Goal: Transaction & Acquisition: Purchase product/service

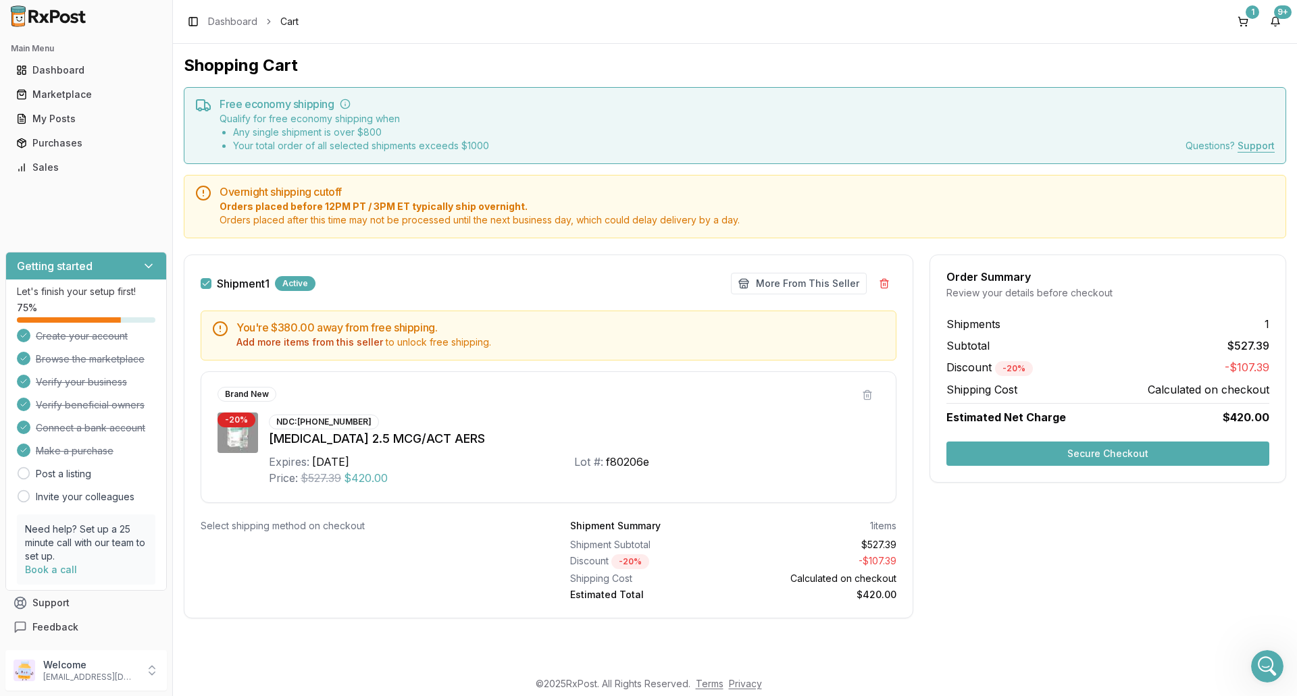
scroll to position [11928, 0]
click at [72, 147] on div "Purchases" at bounding box center [86, 143] width 140 height 14
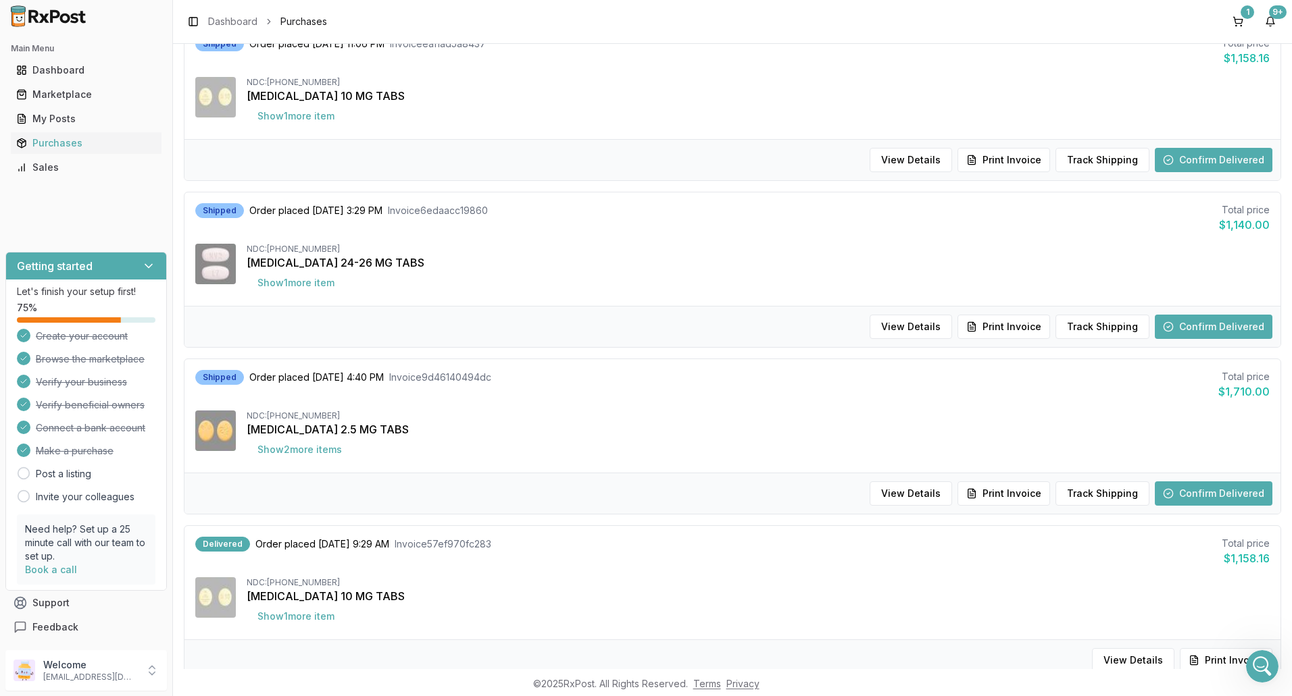
scroll to position [338, 0]
click at [1097, 496] on button "Track Shipping" at bounding box center [1102, 493] width 94 height 24
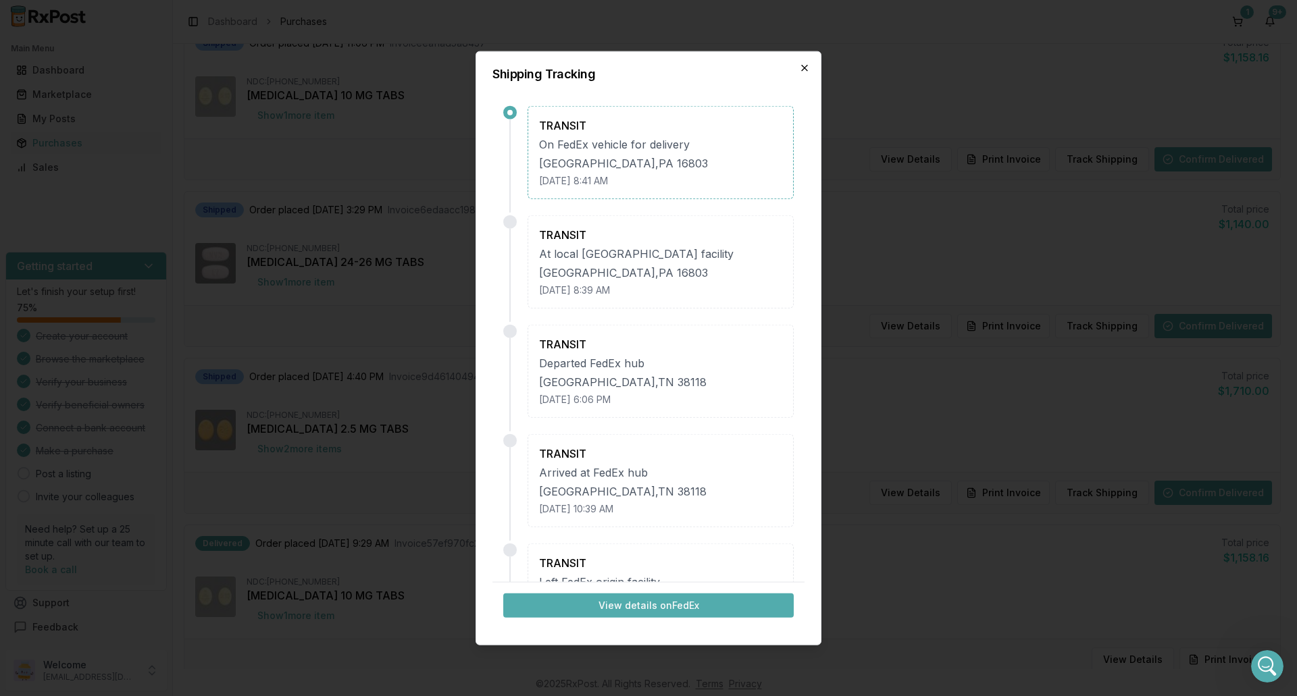
click at [807, 68] on icon "button" at bounding box center [804, 67] width 11 height 11
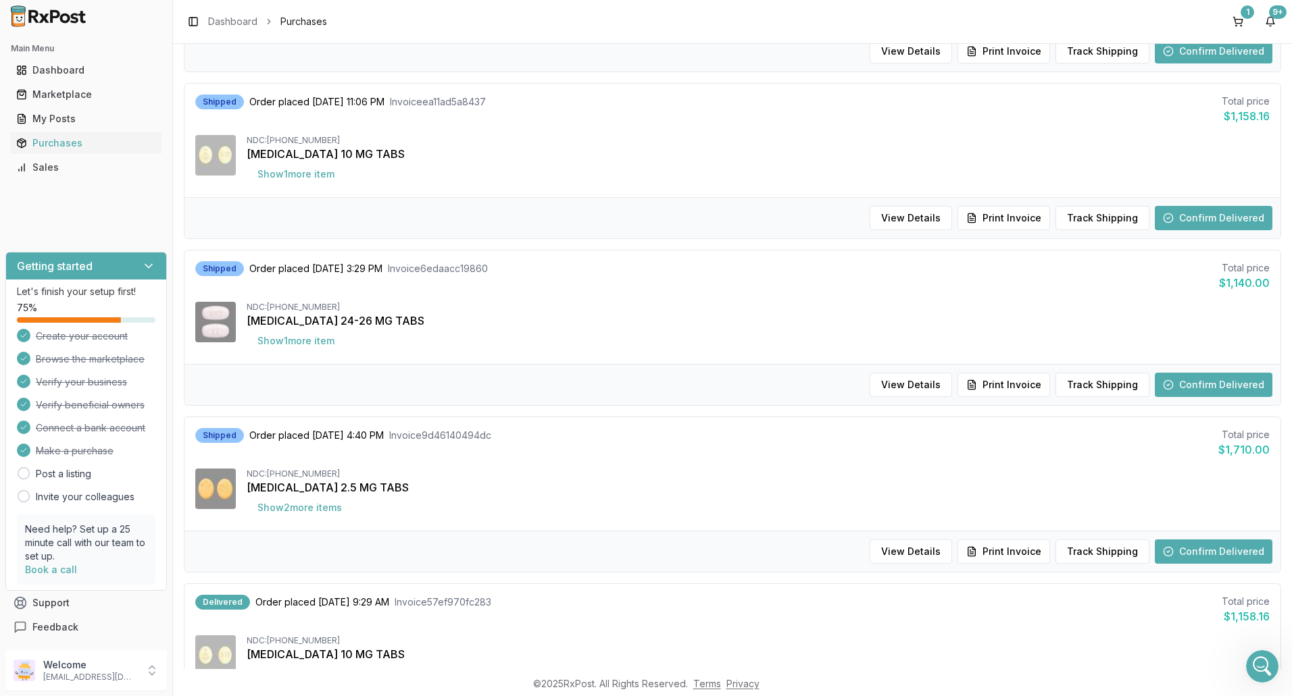
scroll to position [203, 0]
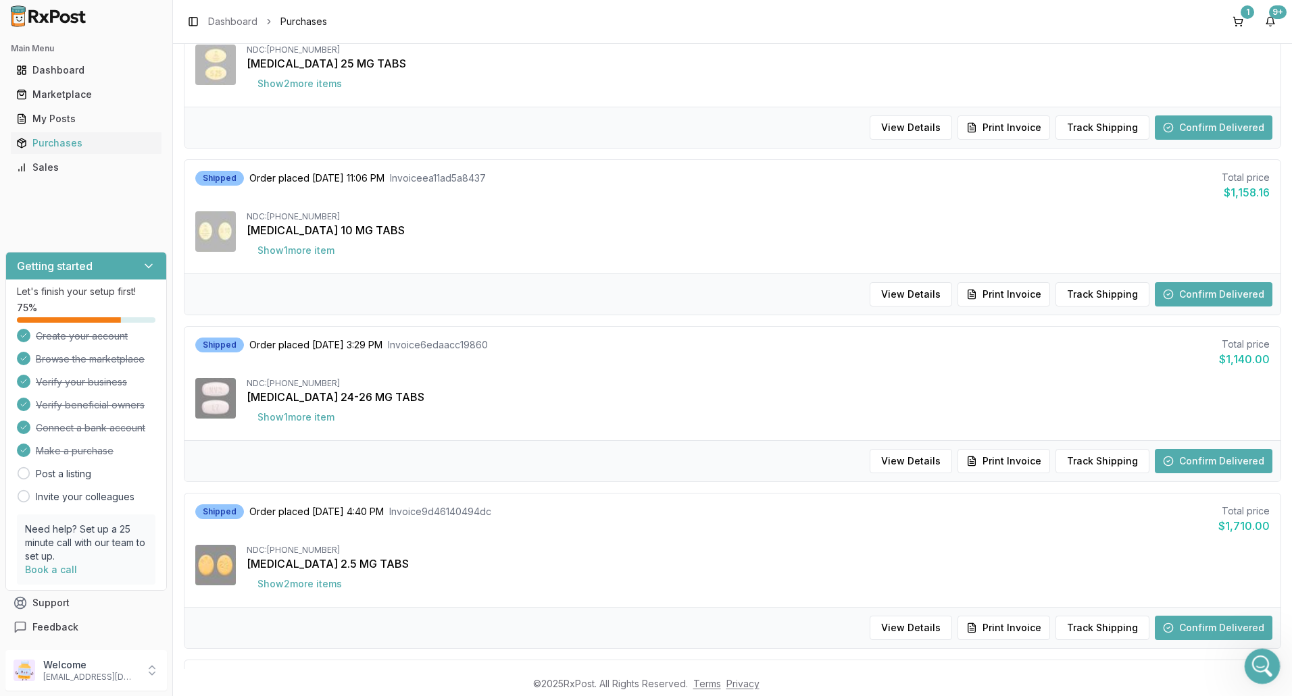
click at [1256, 661] on icon "Open Intercom Messenger" at bounding box center [1260, 665] width 22 height 22
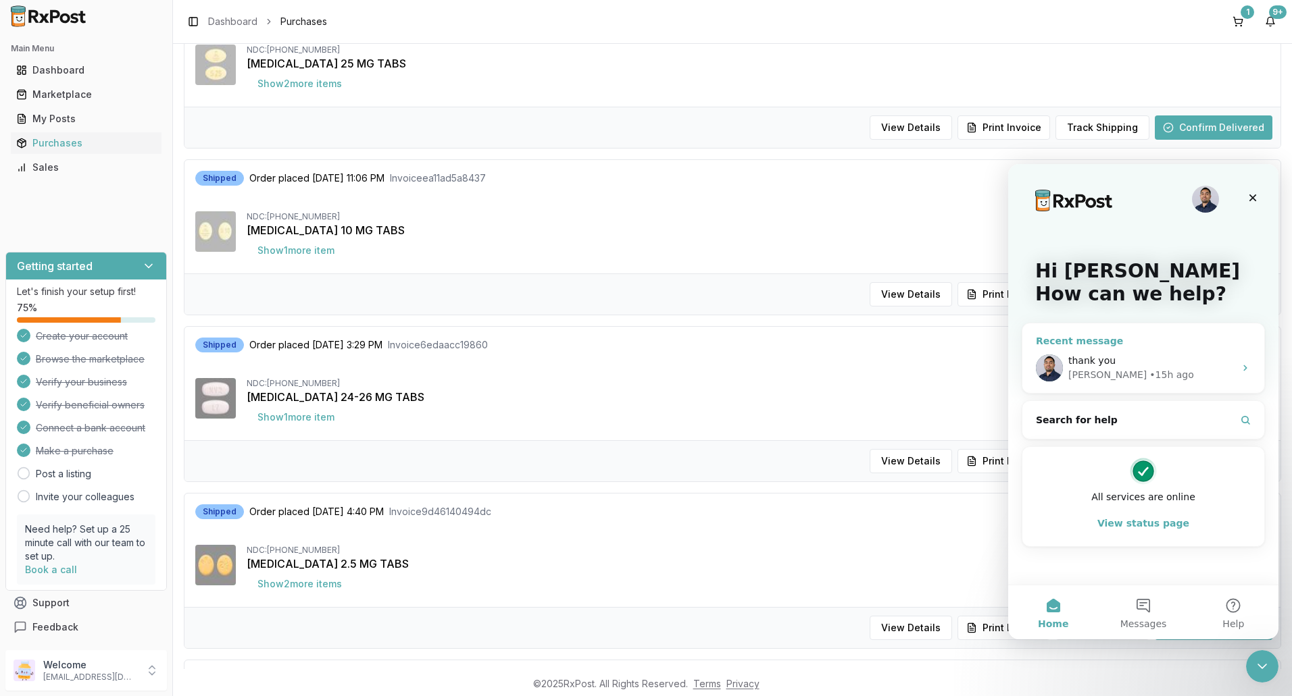
click at [1236, 366] on div "thank you [PERSON_NAME] • 15h ago" at bounding box center [1143, 368] width 242 height 50
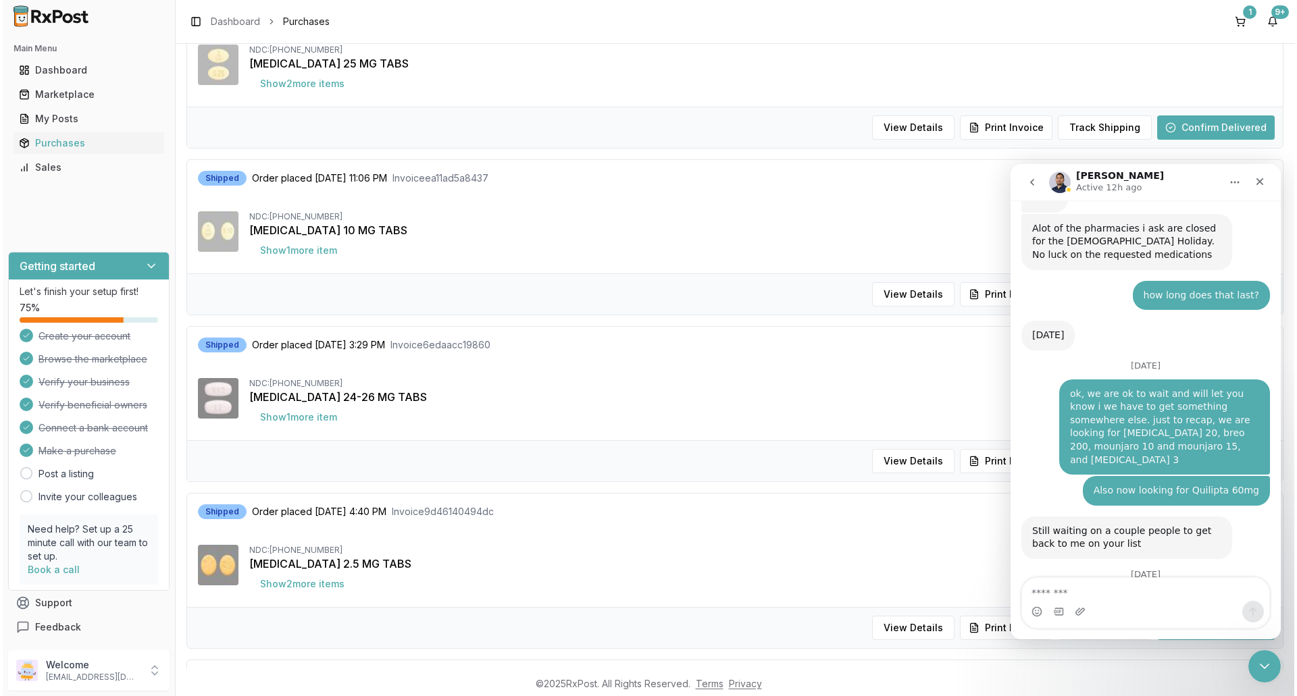
scroll to position [11928, 0]
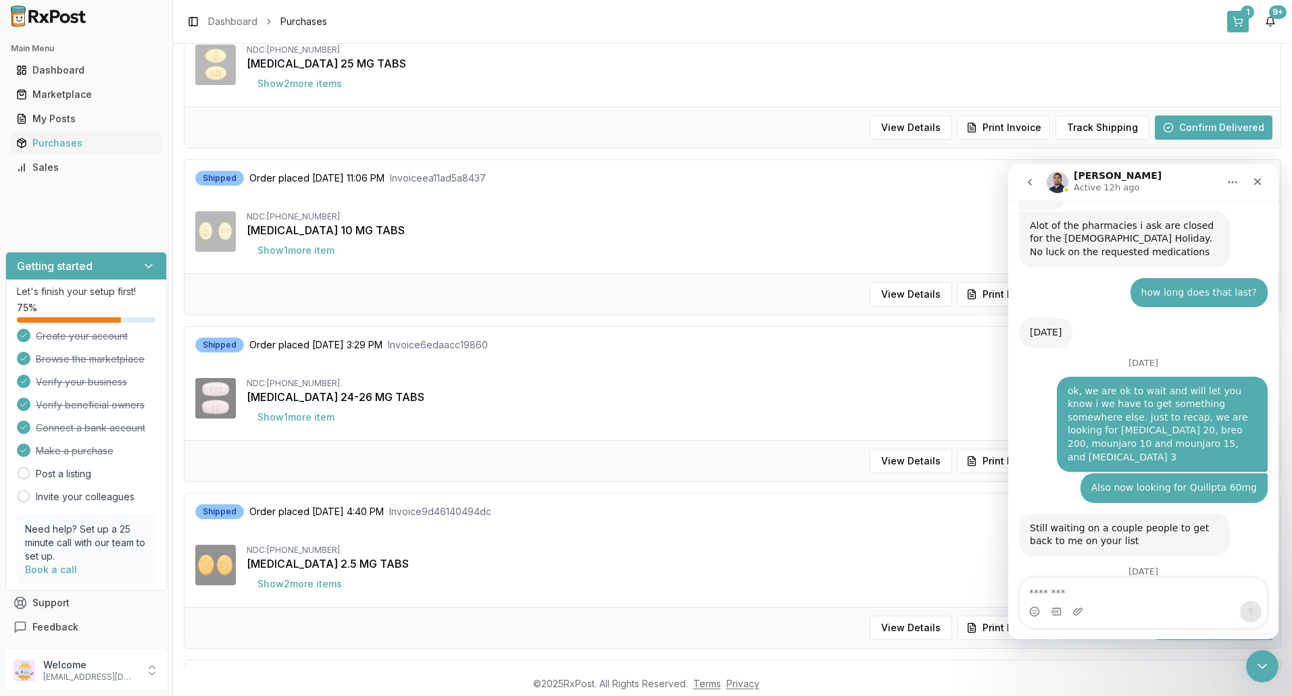
click at [1240, 20] on button "1" at bounding box center [1238, 22] width 22 height 22
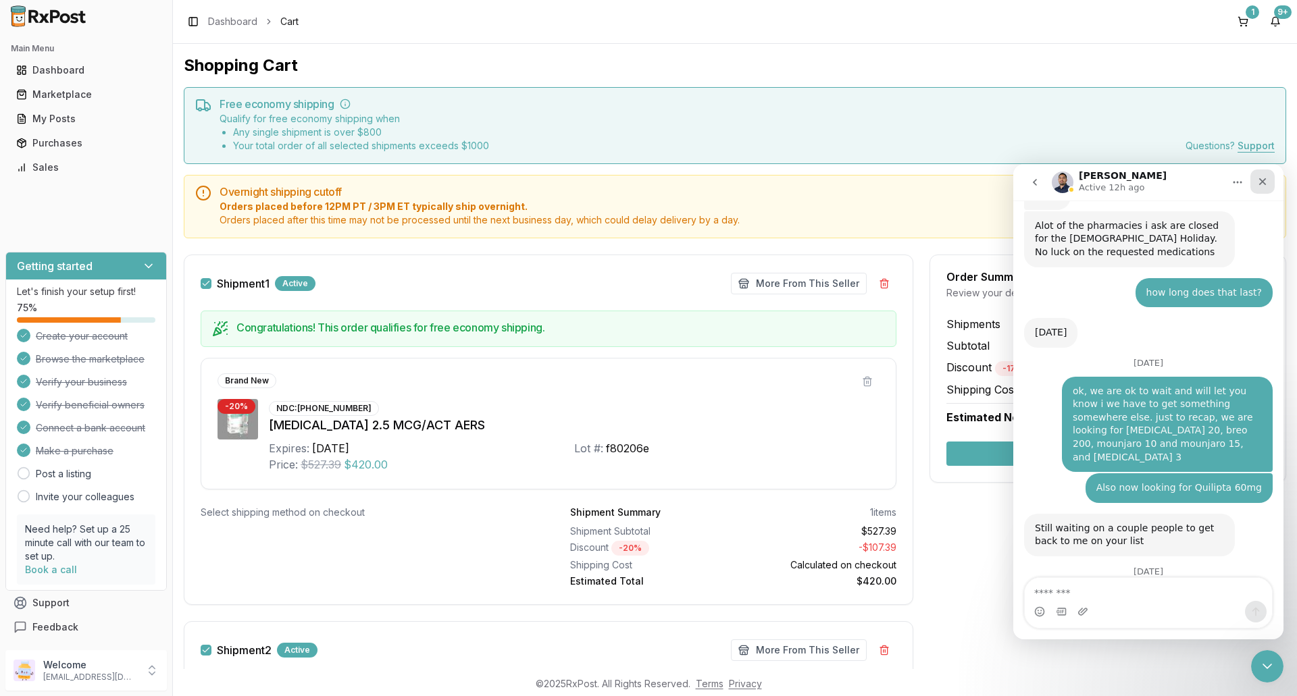
click at [1267, 175] on div "Close" at bounding box center [1262, 182] width 24 height 24
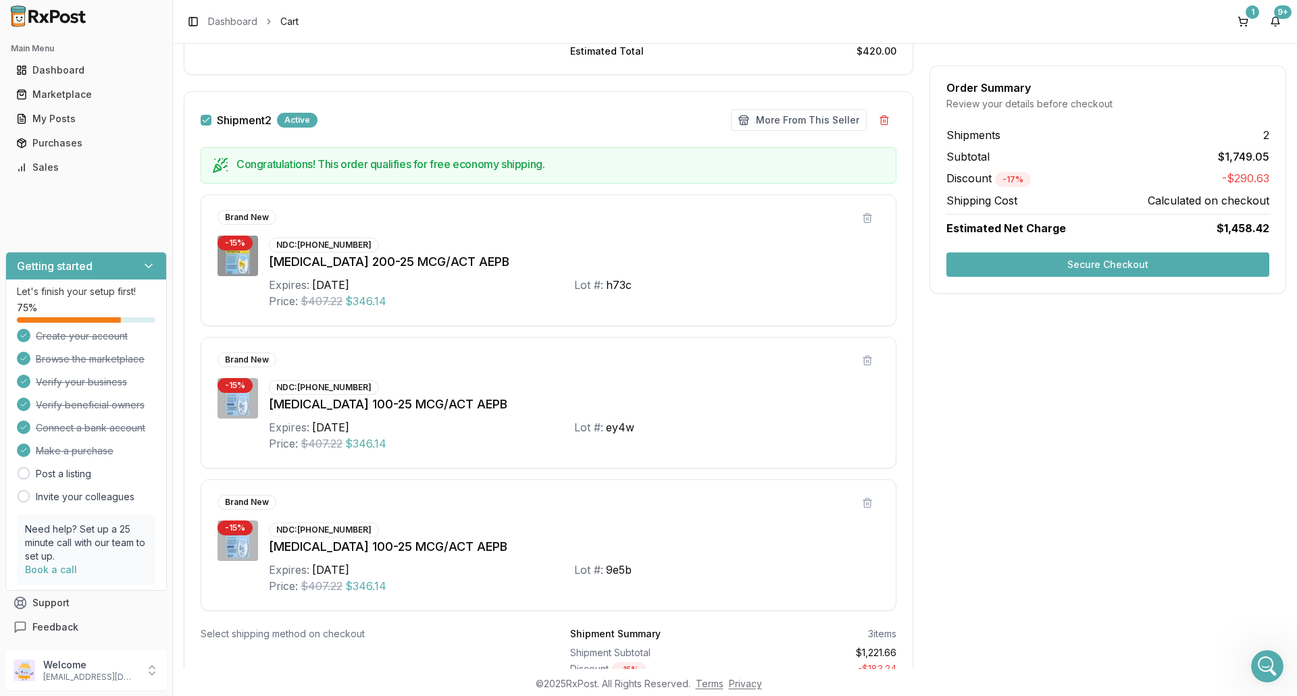
scroll to position [540, 0]
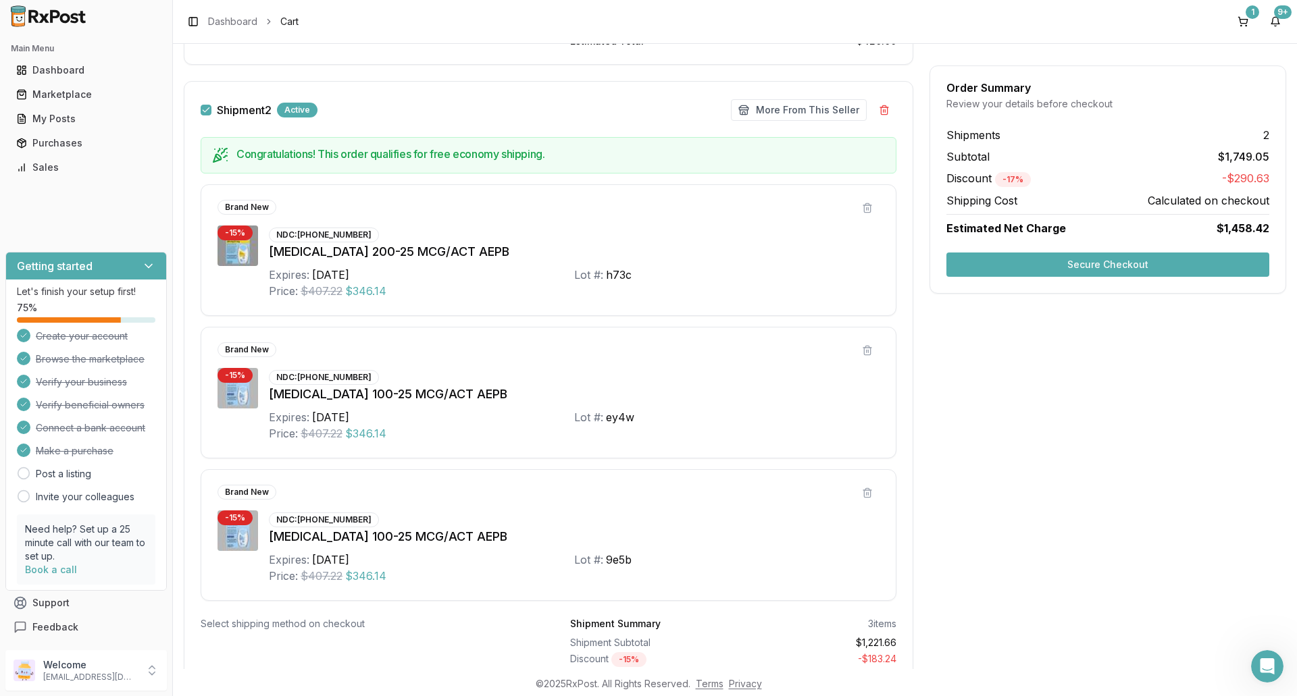
click at [1093, 262] on button "Secure Checkout" at bounding box center [1107, 265] width 323 height 24
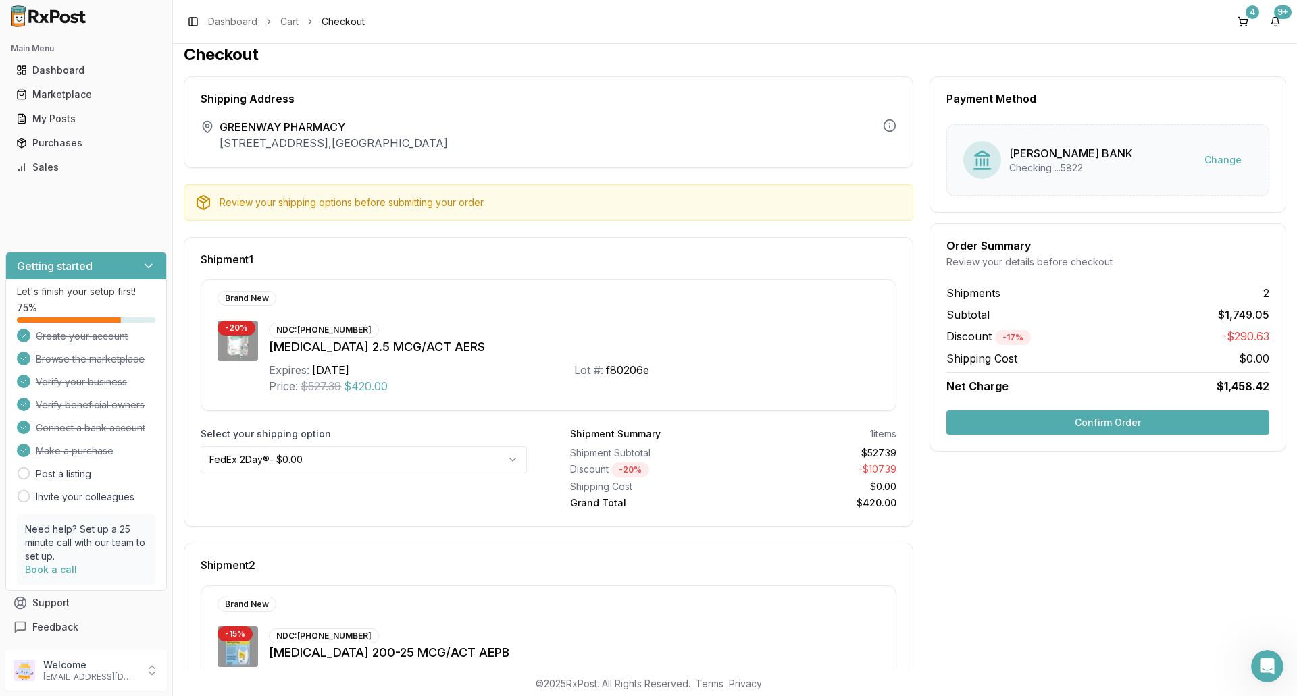
click at [1067, 422] on button "Confirm Order" at bounding box center [1107, 423] width 323 height 24
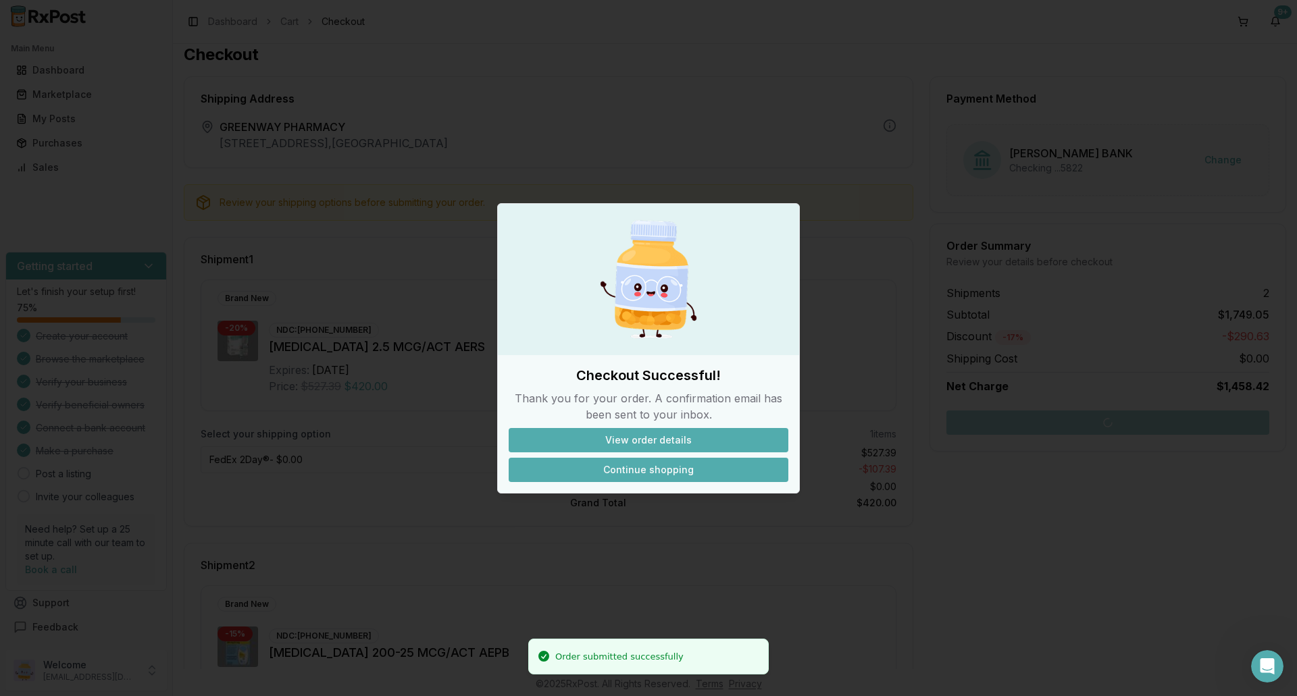
click at [660, 469] on button "Continue shopping" at bounding box center [649, 470] width 280 height 24
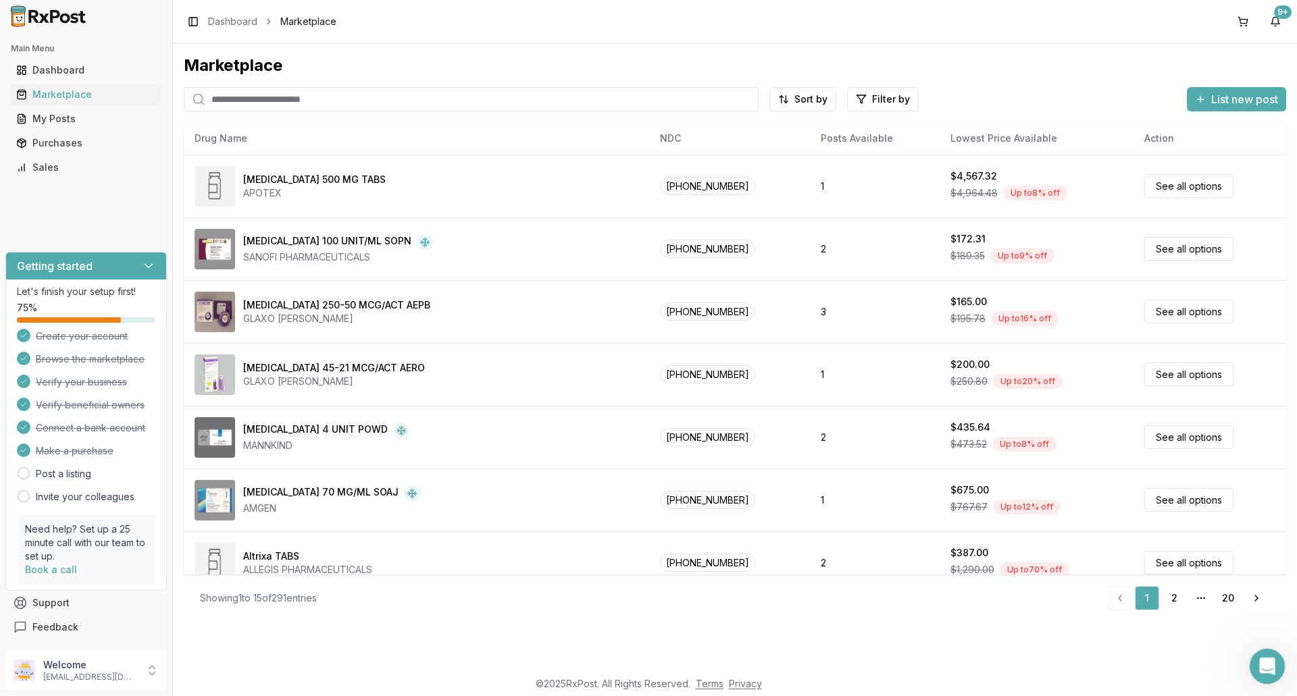
click at [1265, 665] on icon "Open Intercom Messenger" at bounding box center [1265, 665] width 22 height 22
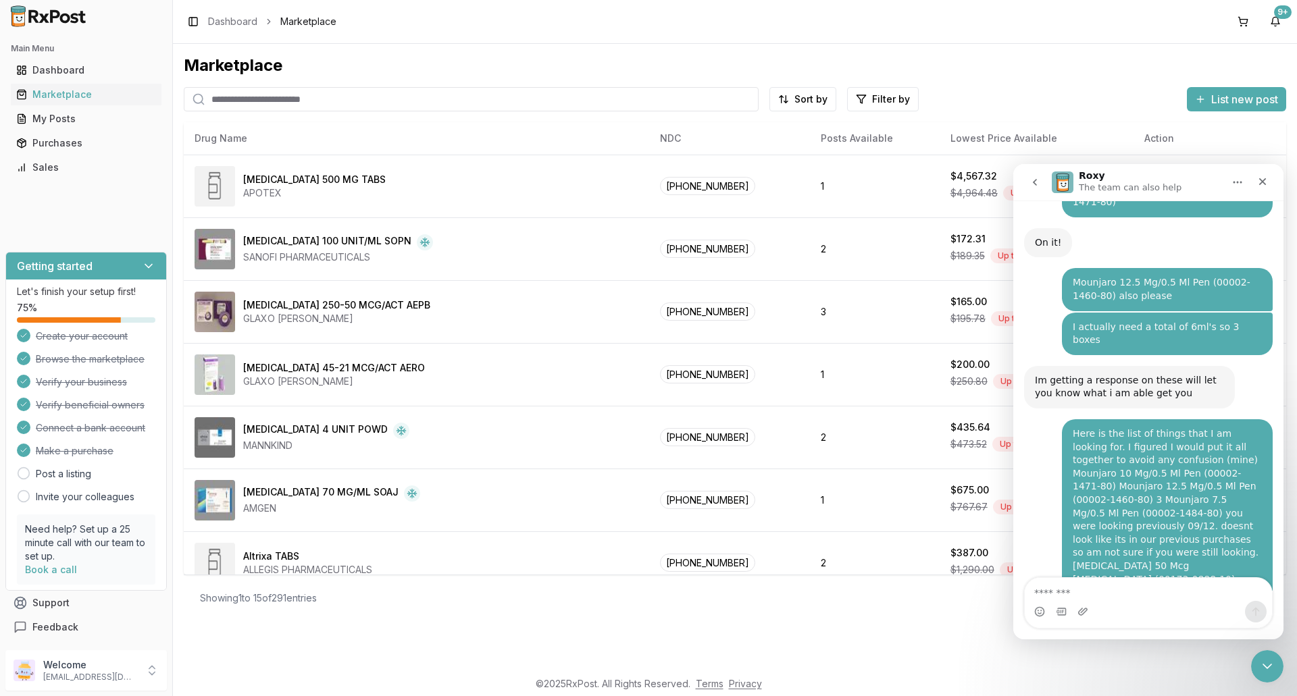
click at [1100, 582] on textarea "Message…" at bounding box center [1148, 589] width 247 height 23
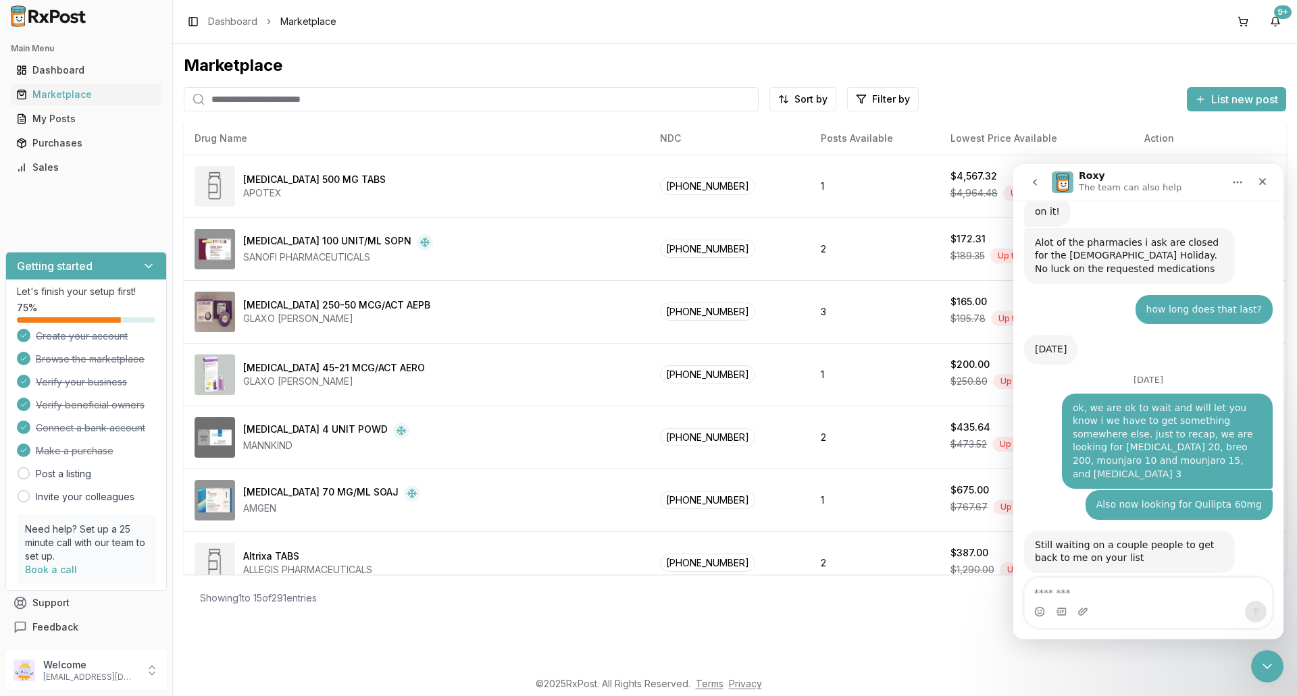
scroll to position [11928, 0]
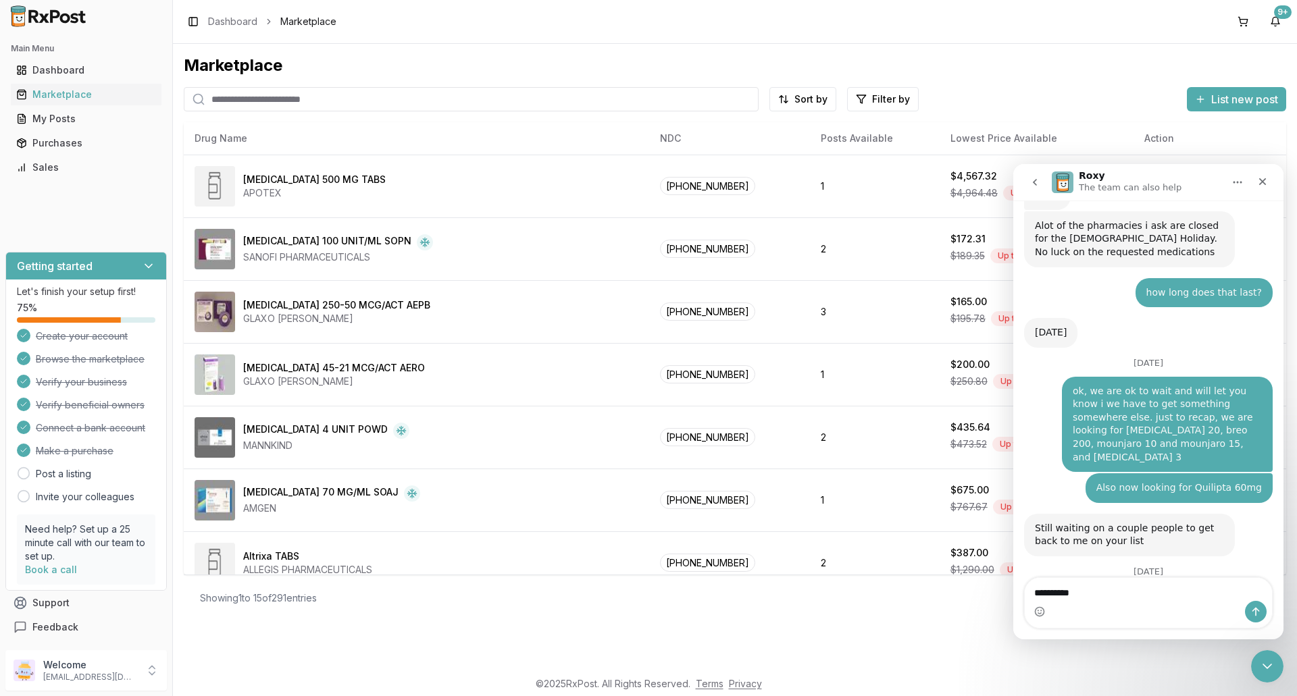
type textarea "**********"
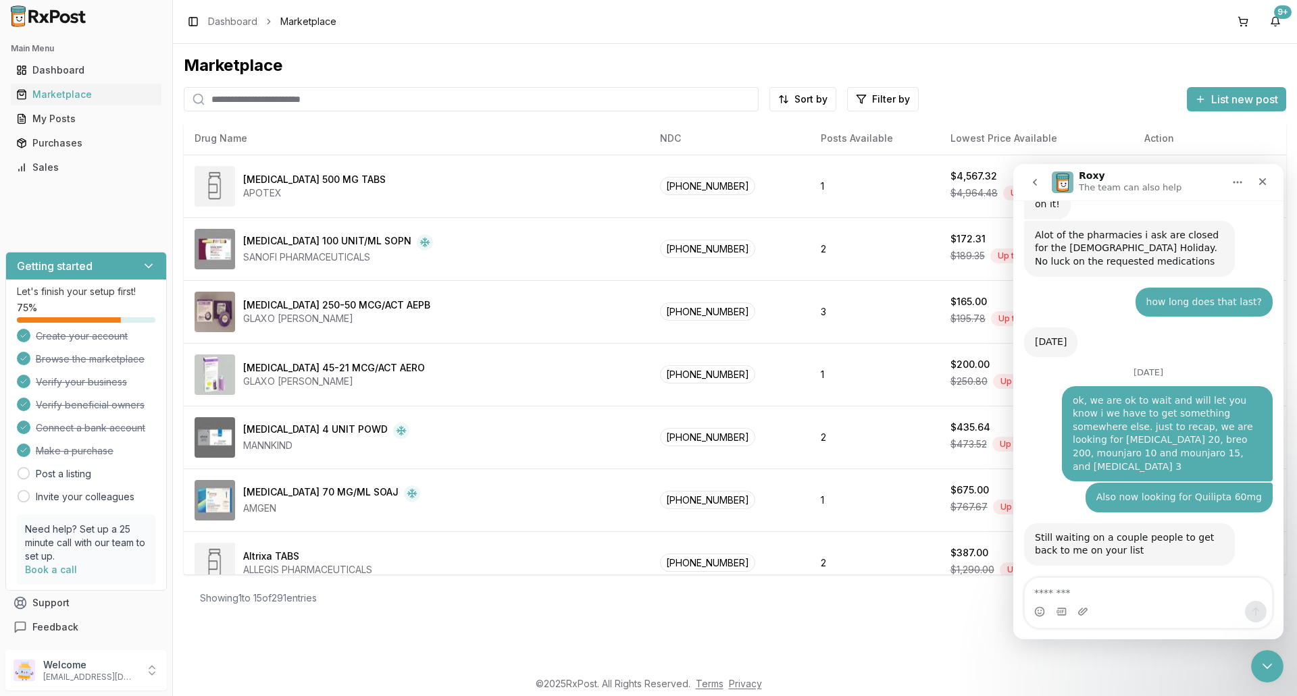
scroll to position [11987, 0]
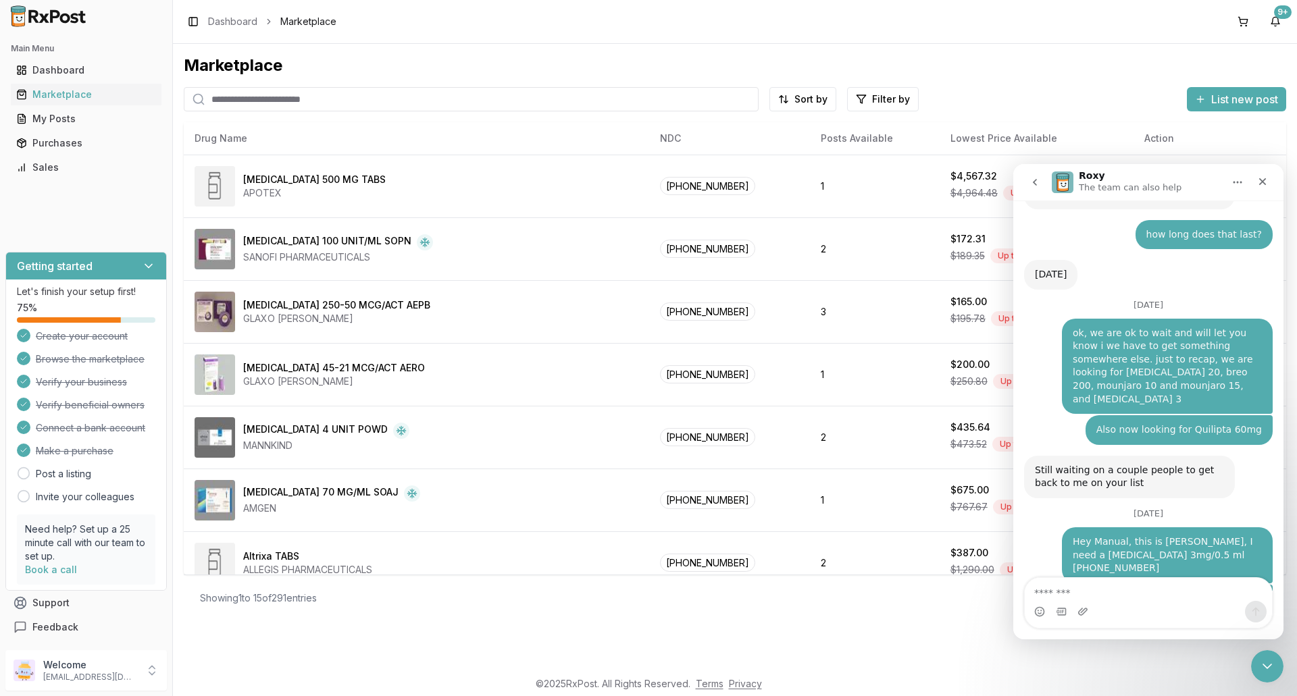
click at [247, 100] on input "search" at bounding box center [471, 99] width 575 height 24
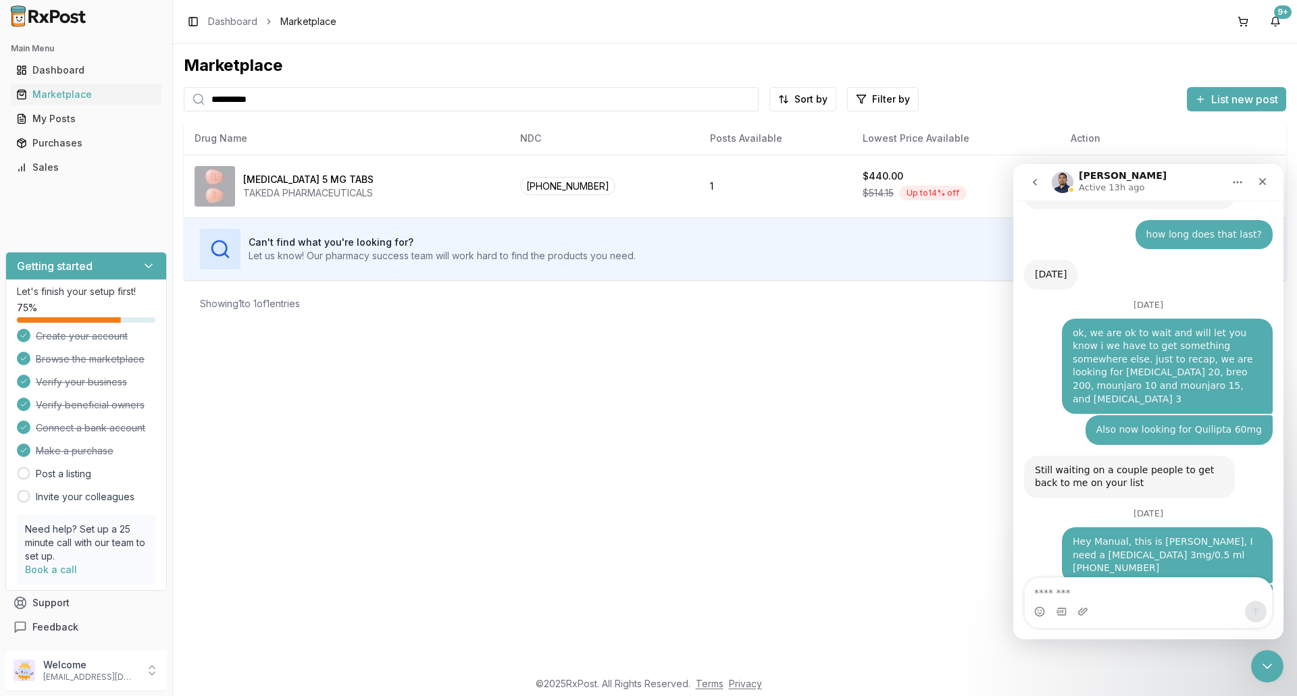
type input "**********"
click at [1111, 592] on textarea "Message…" at bounding box center [1148, 589] width 247 height 23
type textarea "**********"
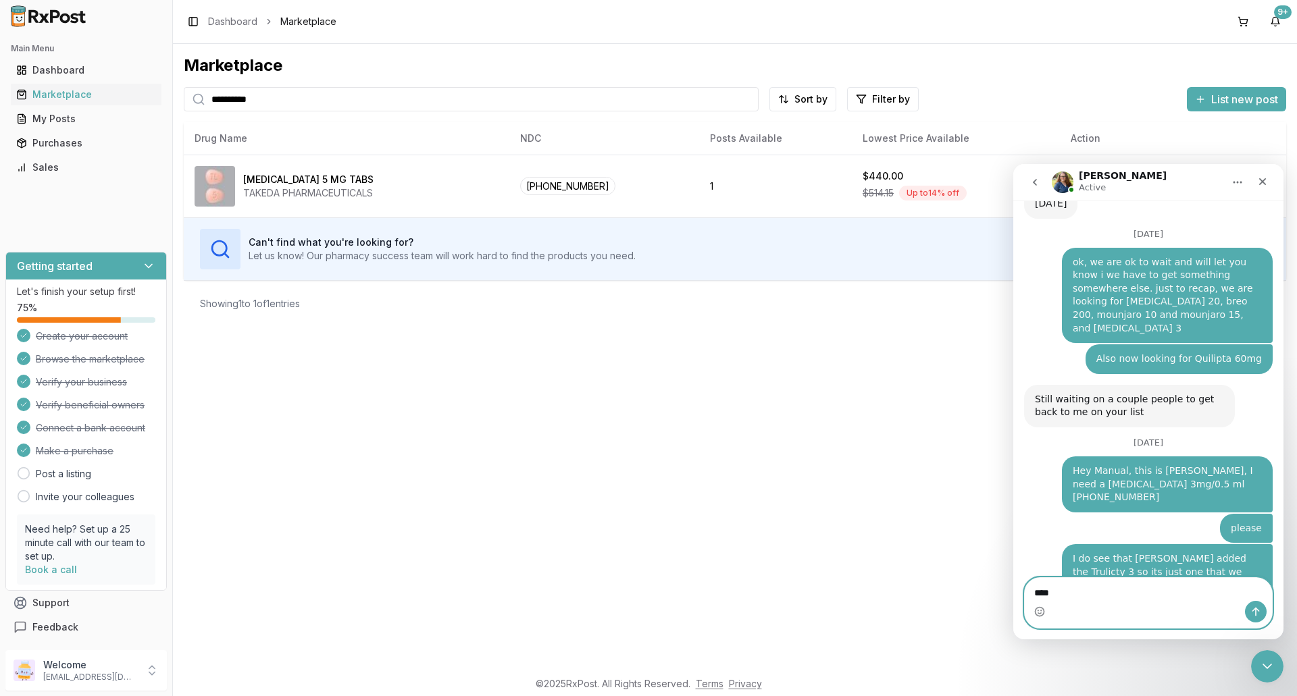
type textarea "*****"
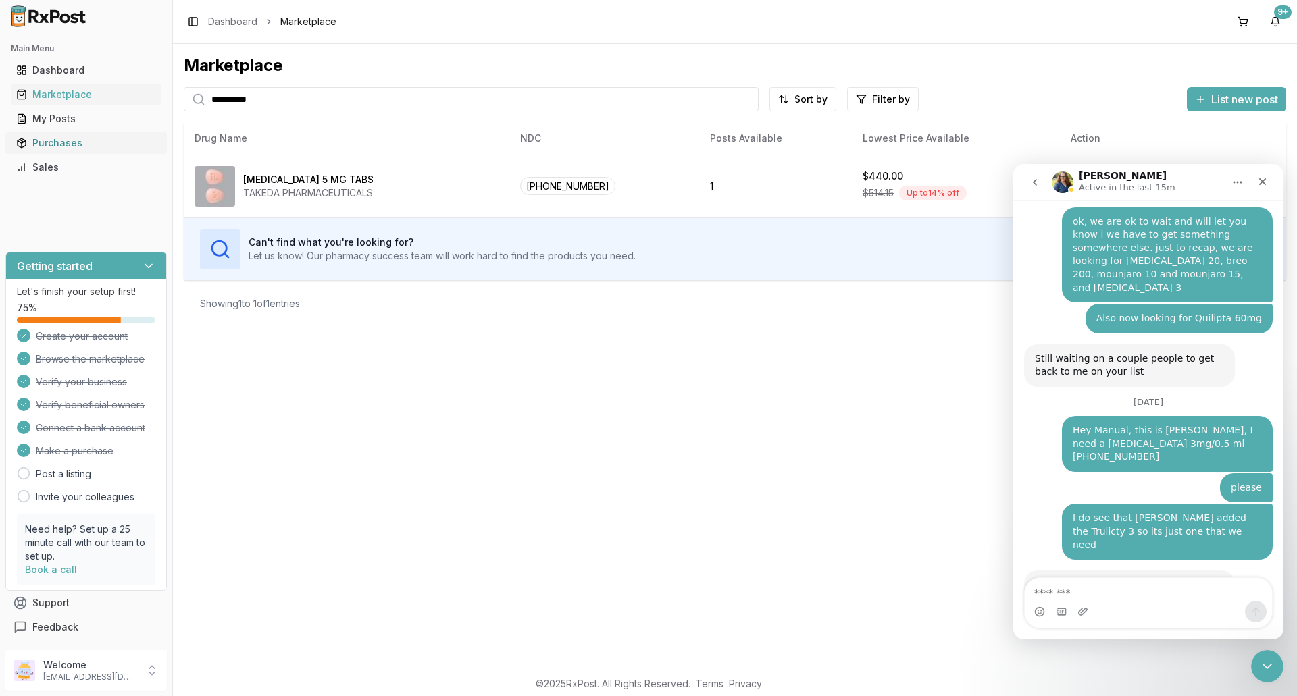
click at [75, 143] on div "Purchases" at bounding box center [86, 143] width 140 height 14
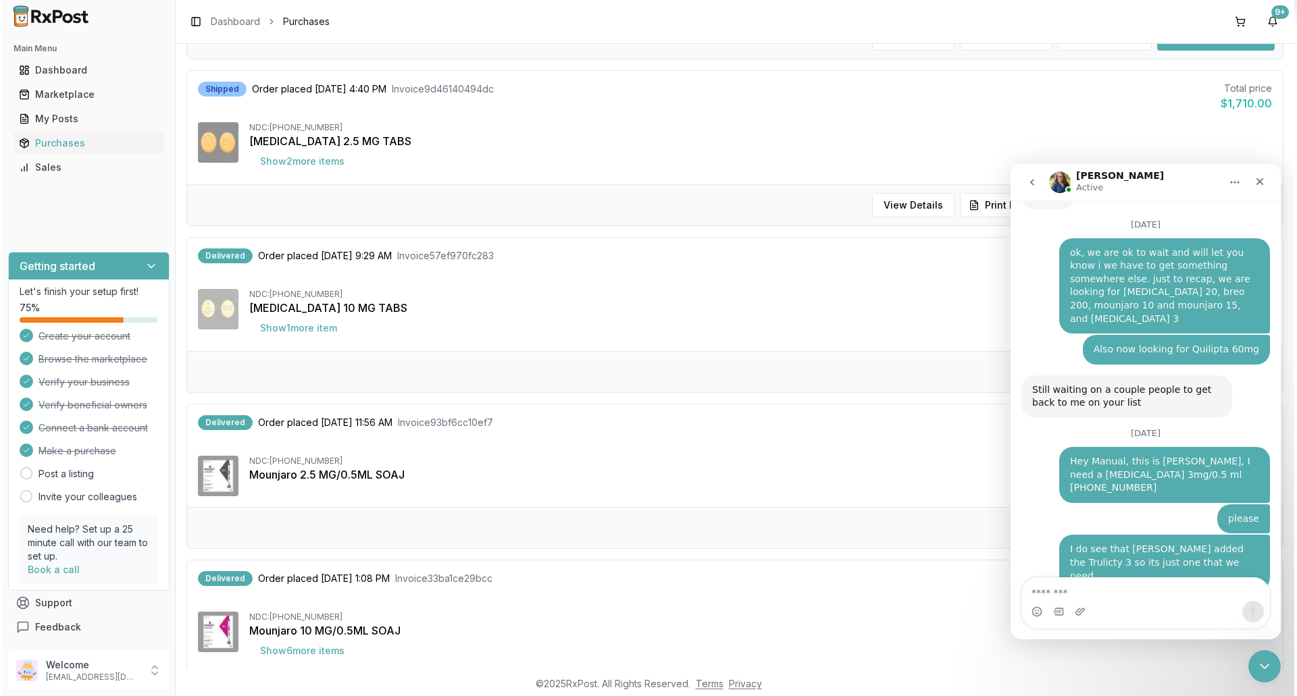
scroll to position [12241, 0]
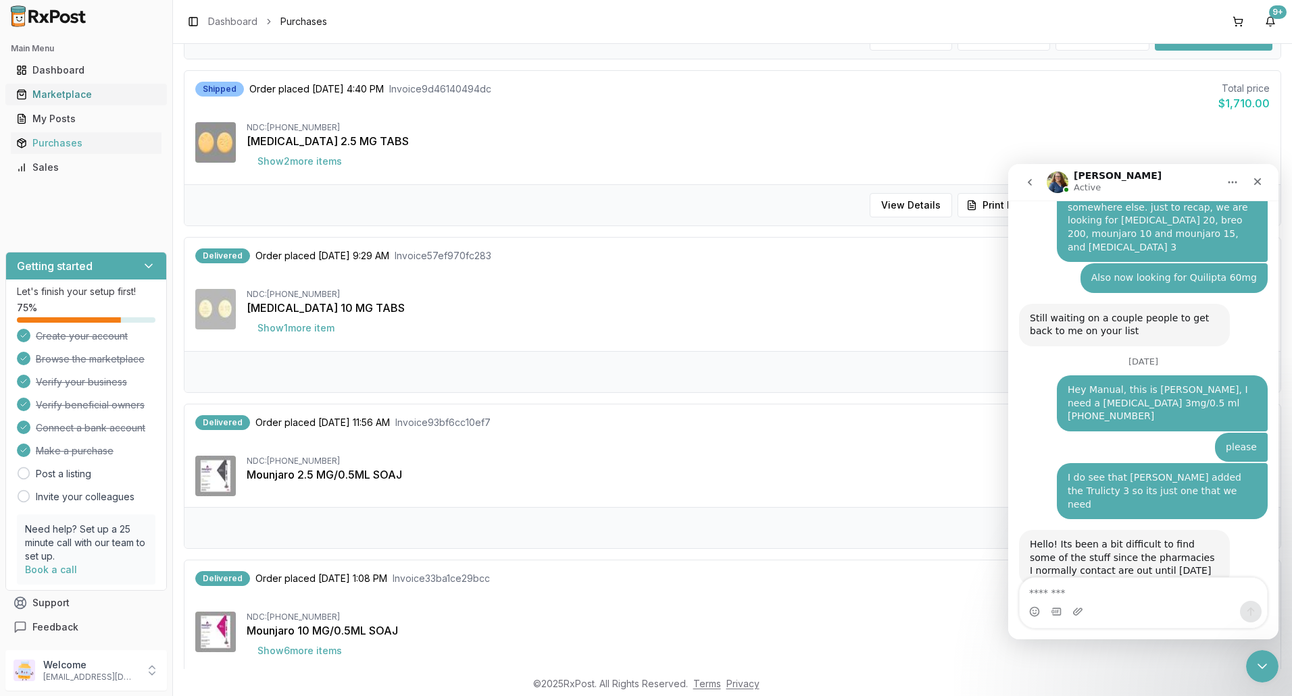
click at [101, 92] on div "Marketplace" at bounding box center [86, 95] width 140 height 14
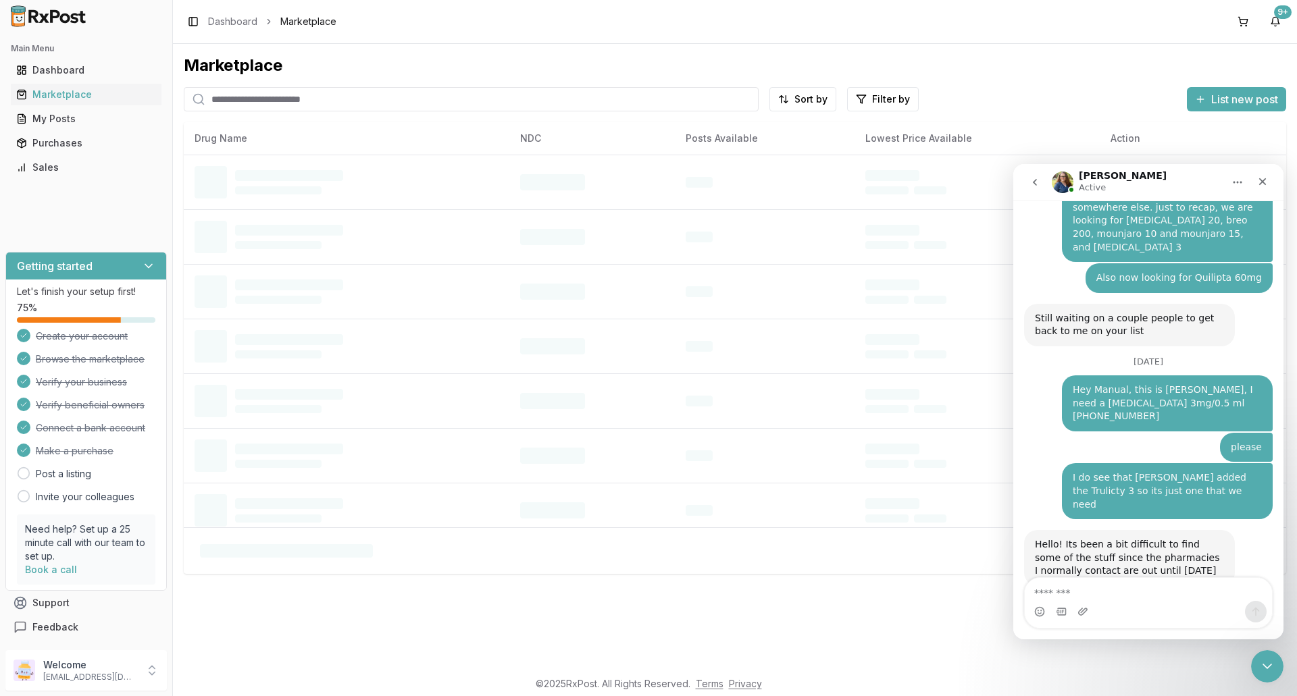
click at [282, 100] on input "search" at bounding box center [471, 99] width 575 height 24
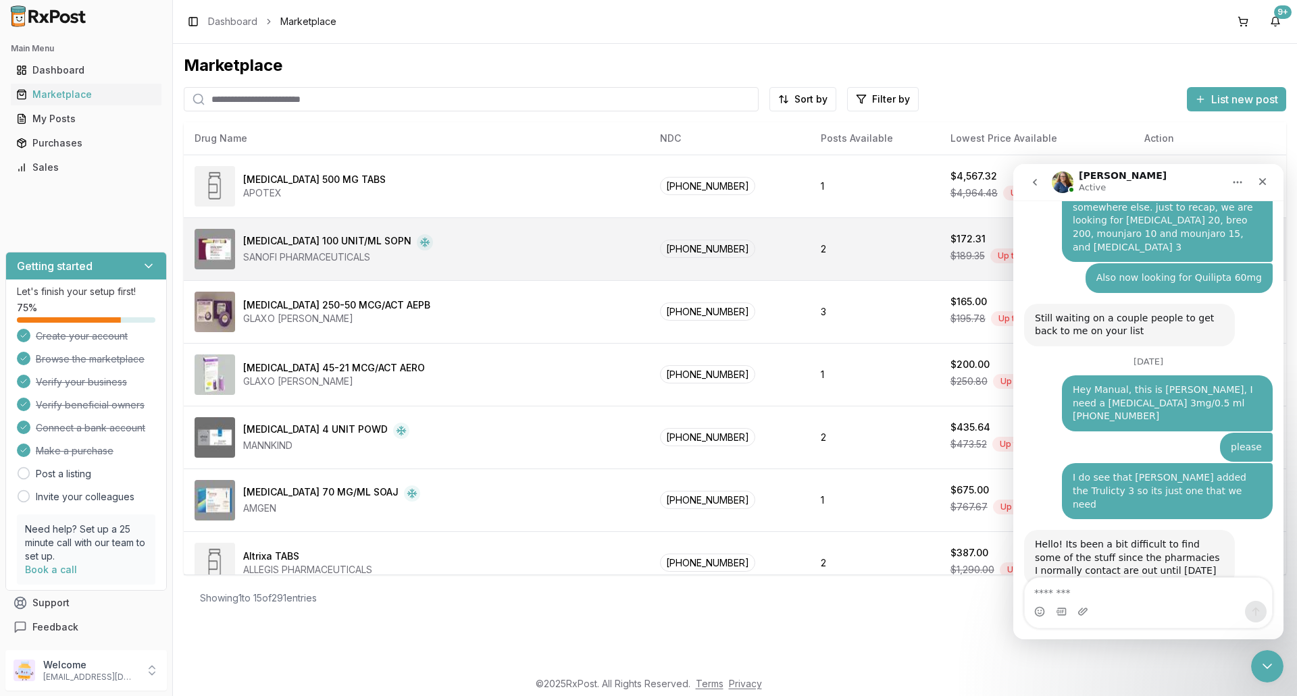
click at [268, 255] on div "SANOFI PHARMACEUTICALS" at bounding box center [338, 258] width 190 height 14
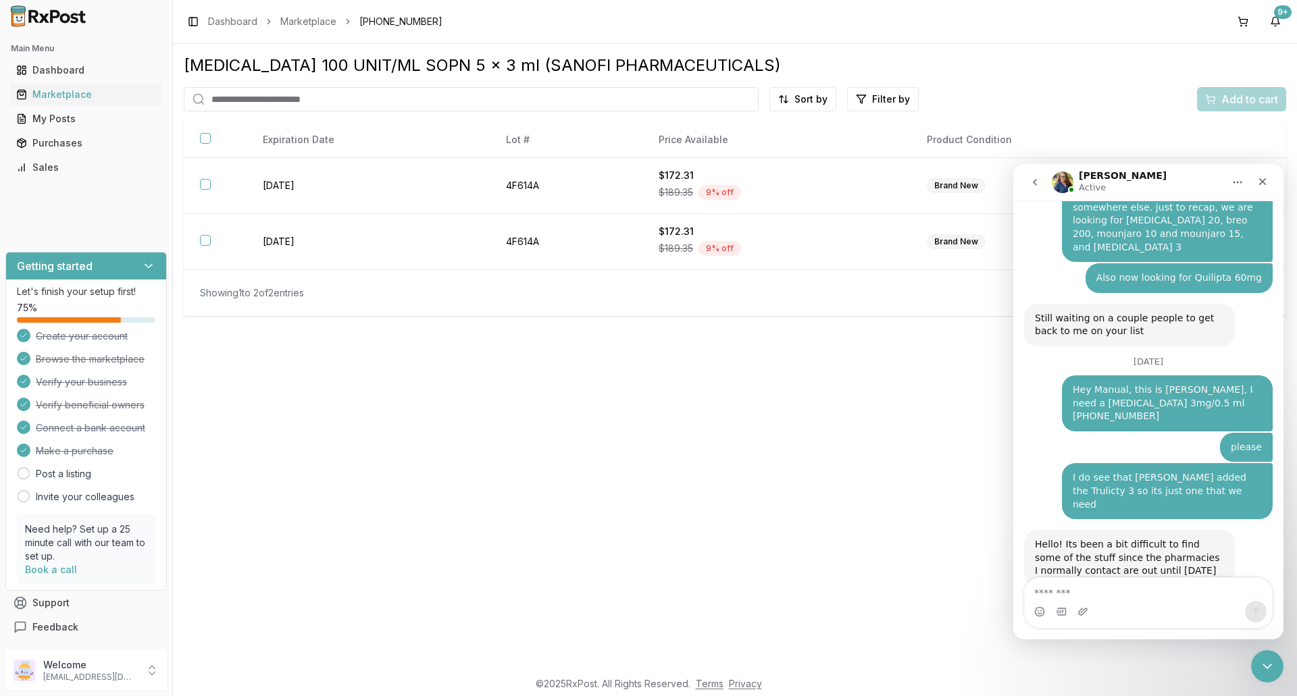
click at [246, 95] on input "search" at bounding box center [471, 99] width 575 height 24
click at [63, 143] on div "Purchases" at bounding box center [86, 143] width 140 height 14
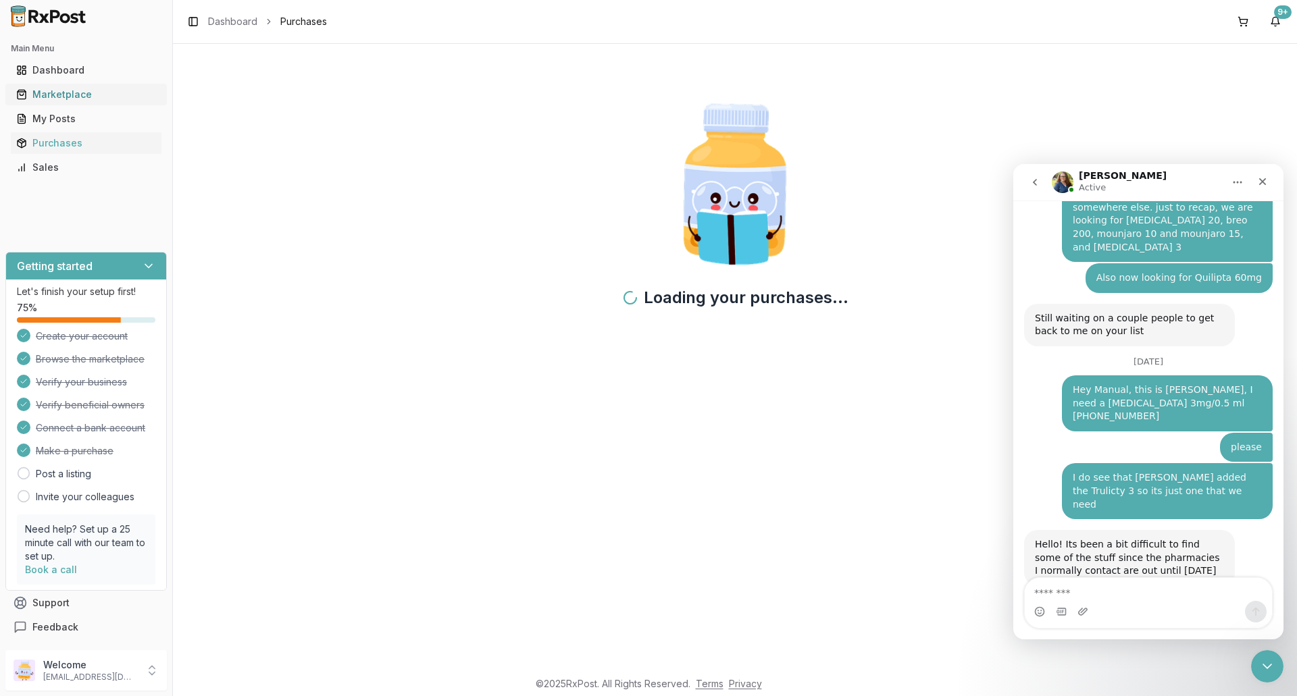
click at [77, 95] on div "Marketplace" at bounding box center [86, 95] width 140 height 14
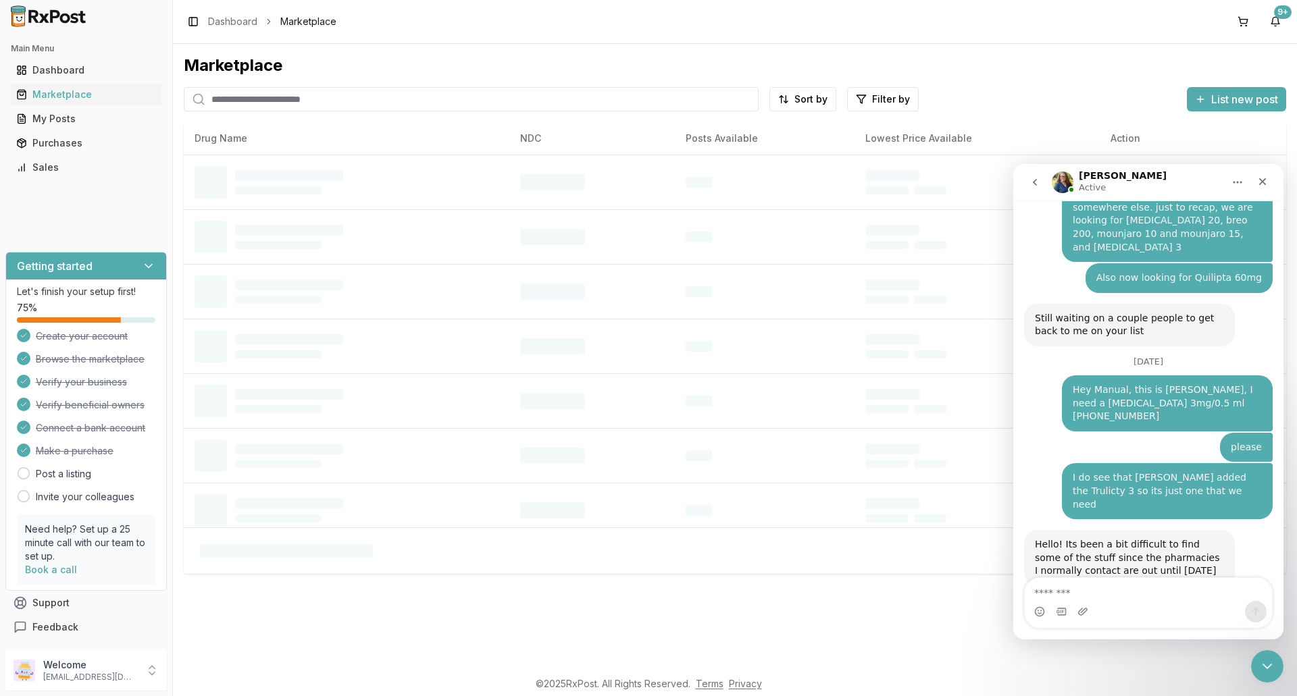
click at [247, 96] on input "search" at bounding box center [471, 99] width 575 height 24
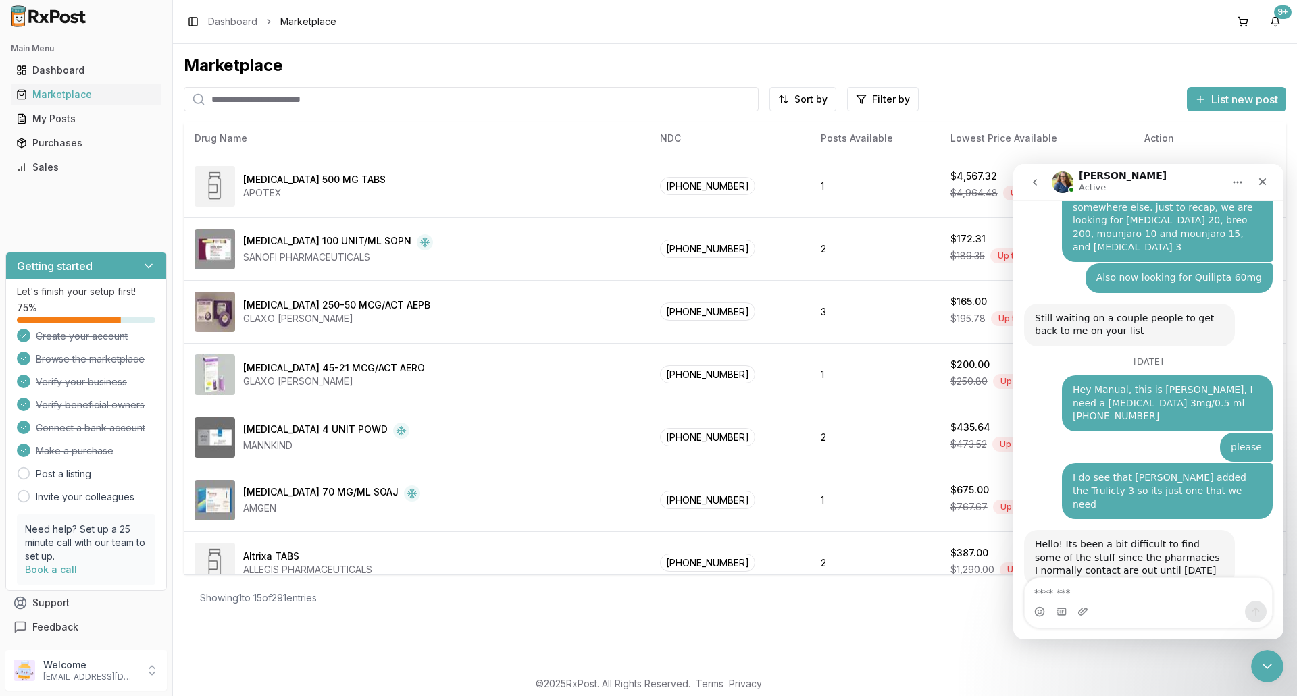
click at [247, 96] on input "search" at bounding box center [471, 99] width 575 height 24
type input "*******"
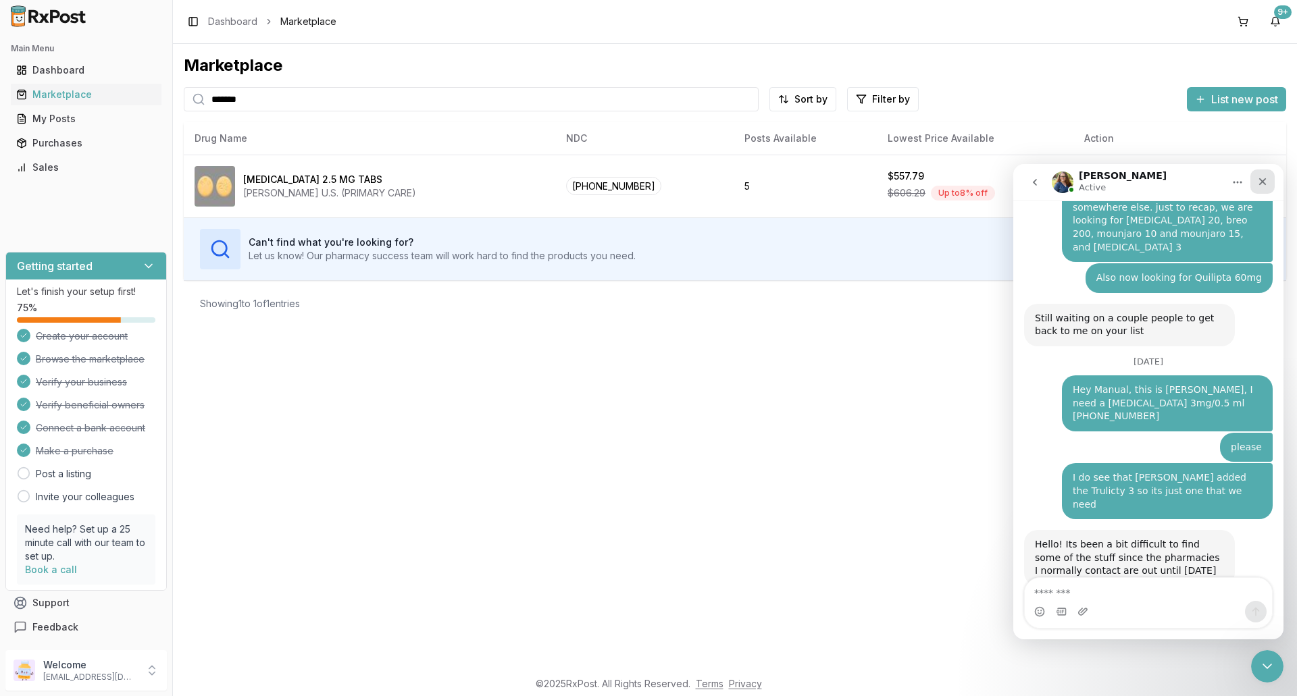
click at [1263, 182] on icon "Close" at bounding box center [1262, 181] width 11 height 11
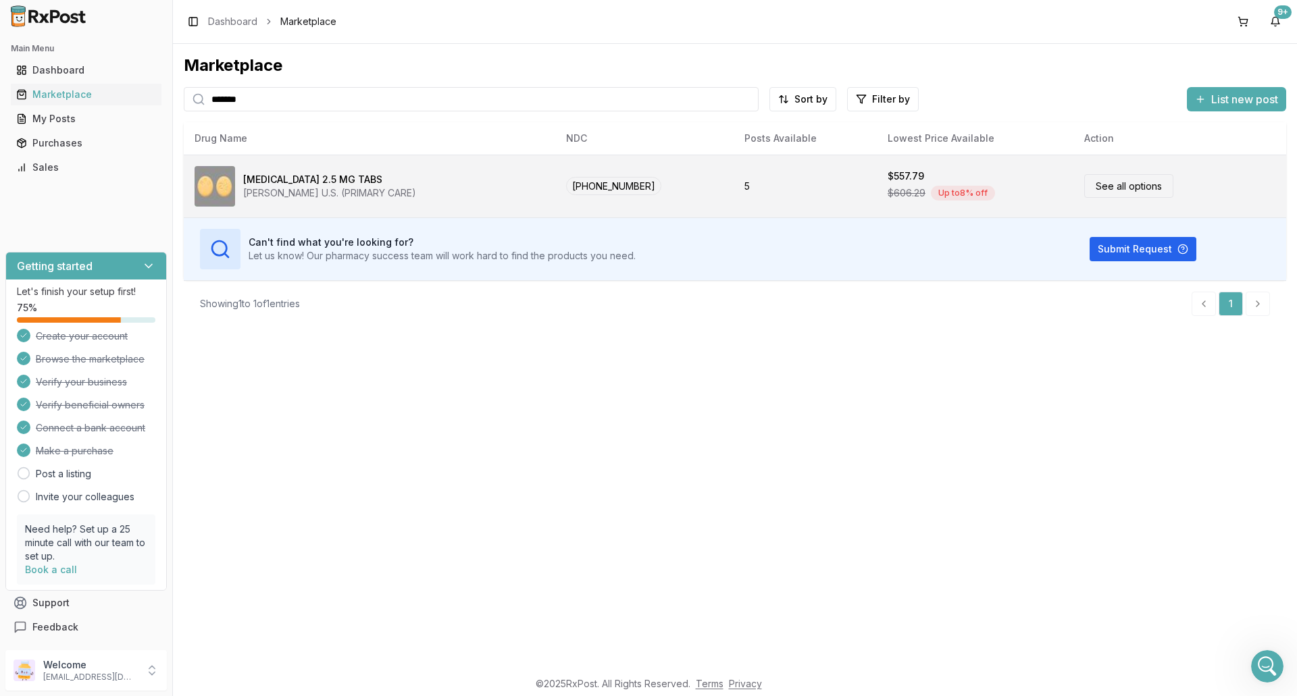
click at [1133, 187] on link "See all options" at bounding box center [1128, 186] width 89 height 24
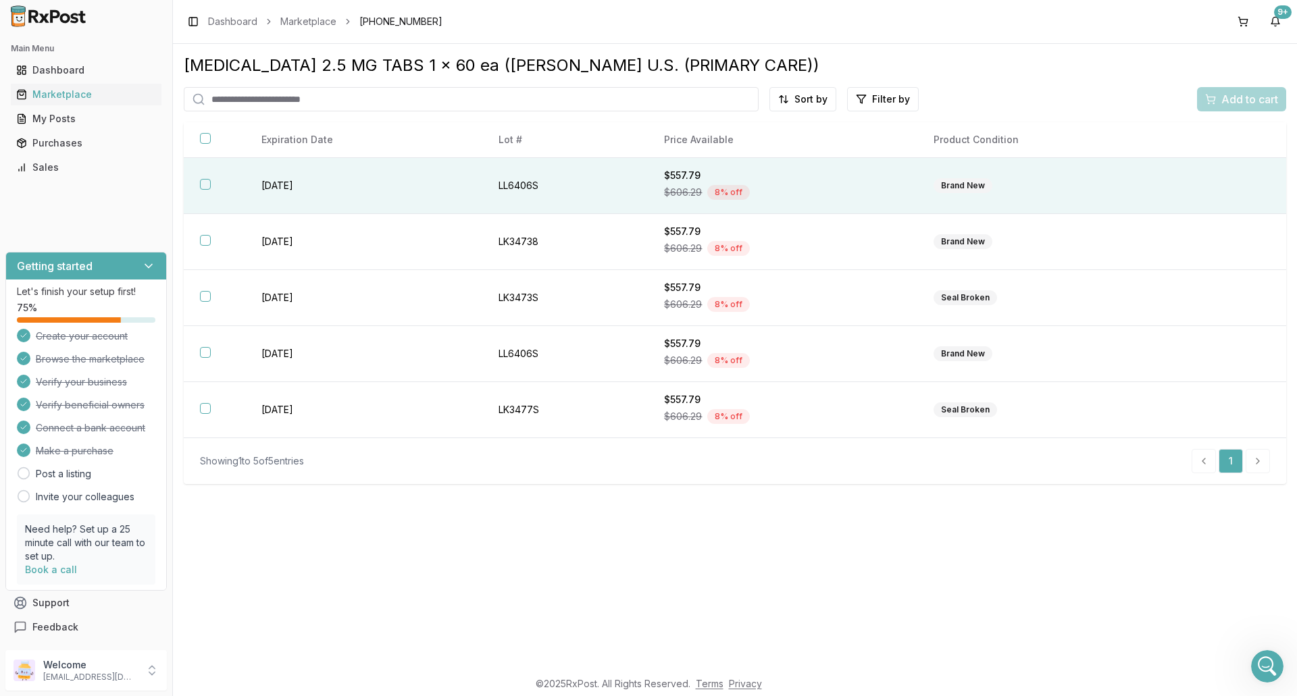
click at [204, 187] on button "button" at bounding box center [205, 184] width 11 height 11
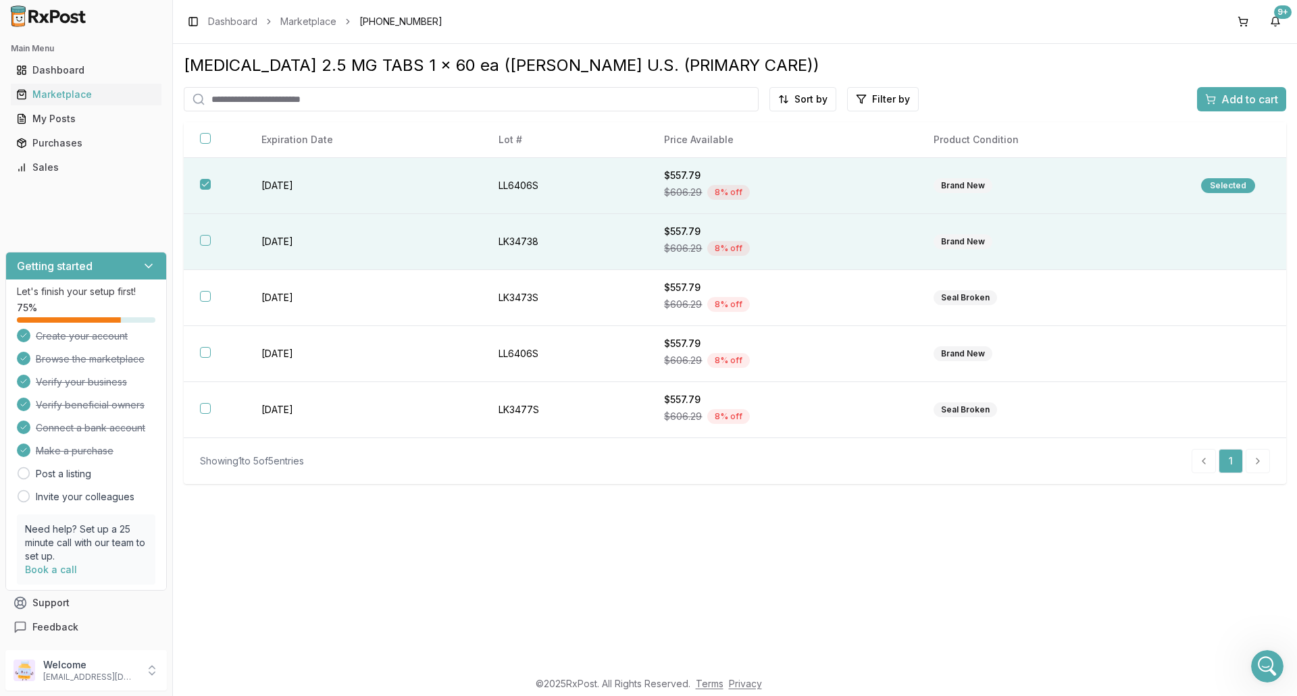
click at [205, 240] on button "button" at bounding box center [205, 240] width 11 height 11
click at [806, 102] on html "Main Menu Dashboard Marketplace My Posts Purchases Sales Getting started Let's …" at bounding box center [648, 348] width 1297 height 696
click at [746, 149] on div "Price (Low to High)" at bounding box center [770, 150] width 128 height 22
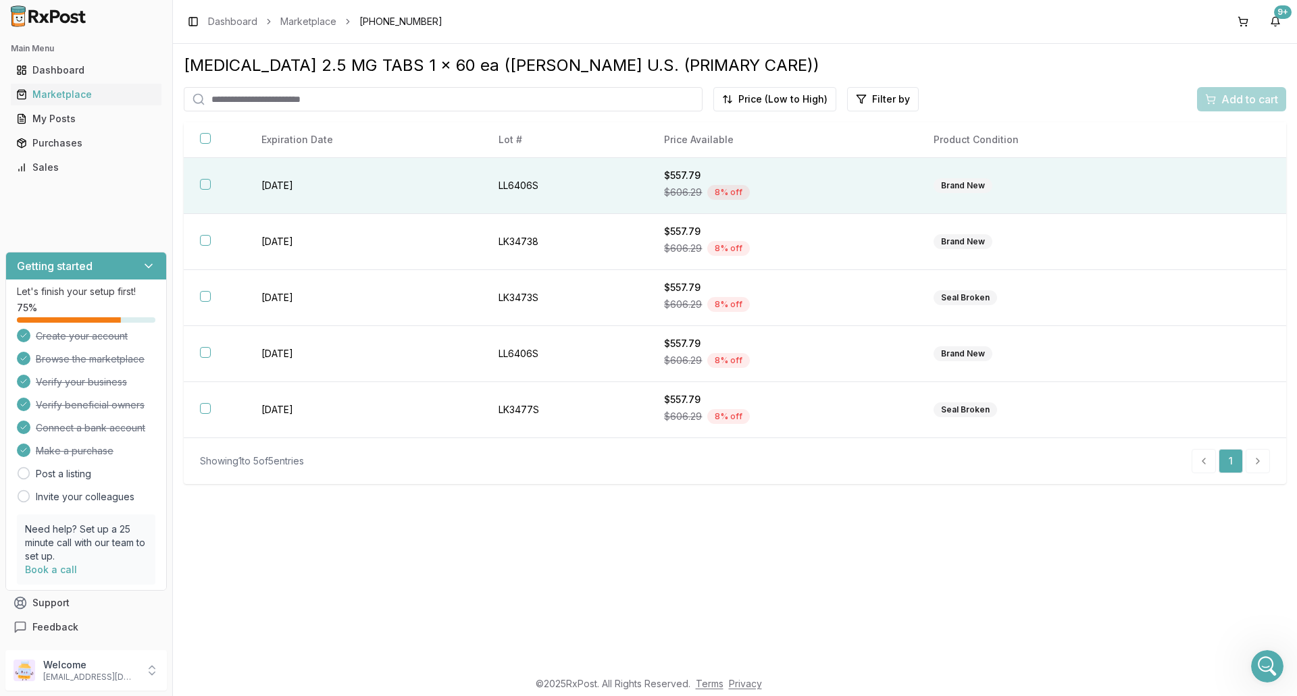
click at [205, 188] on button "button" at bounding box center [205, 184] width 11 height 11
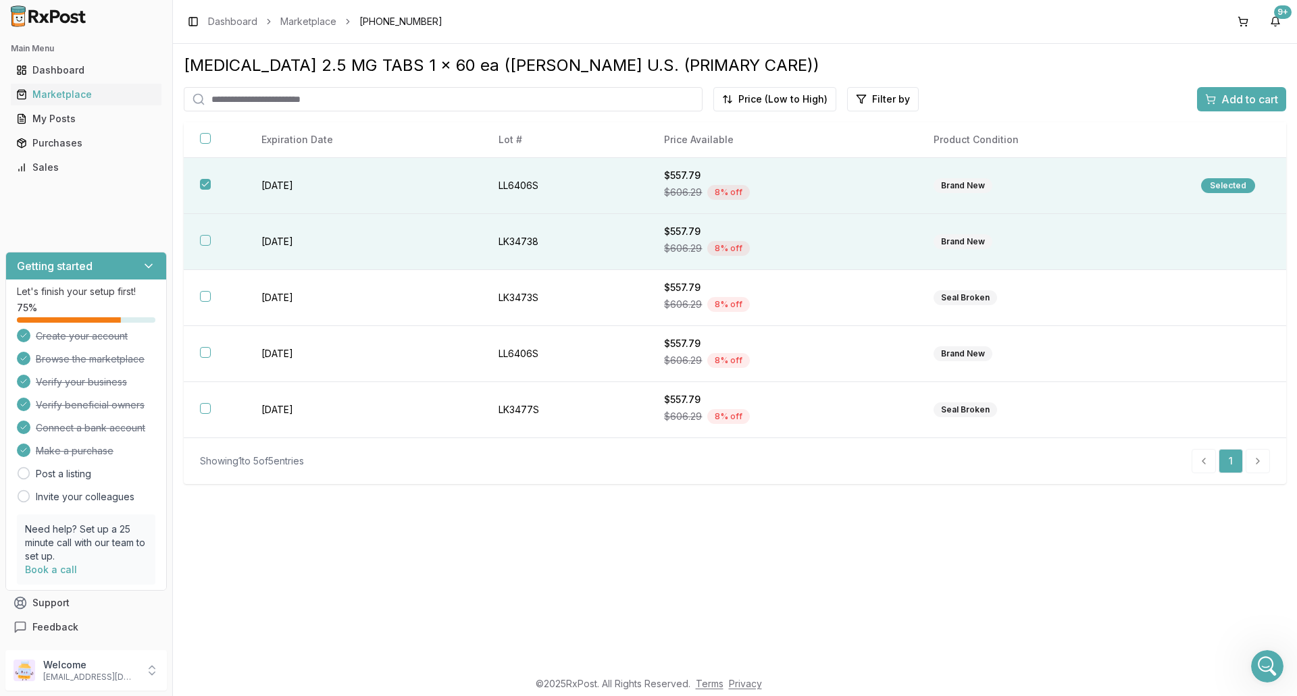
click at [207, 244] on button "button" at bounding box center [205, 240] width 11 height 11
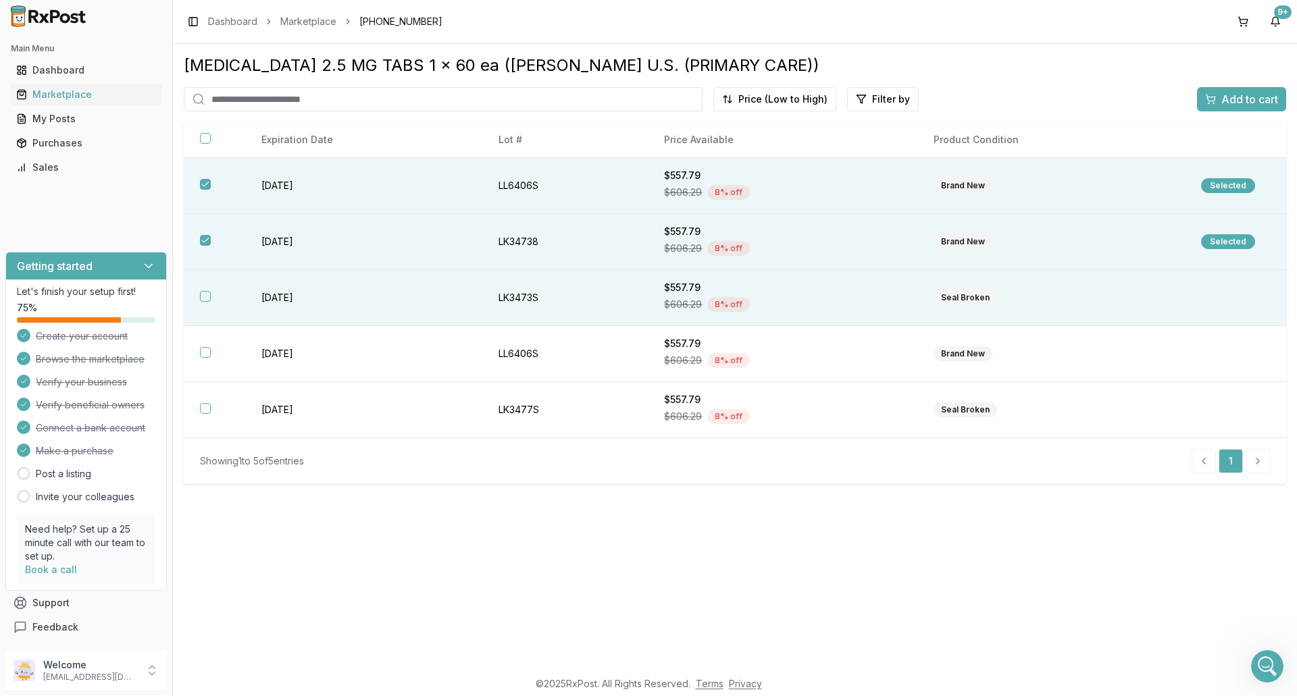
click at [205, 301] on button "button" at bounding box center [205, 296] width 11 height 11
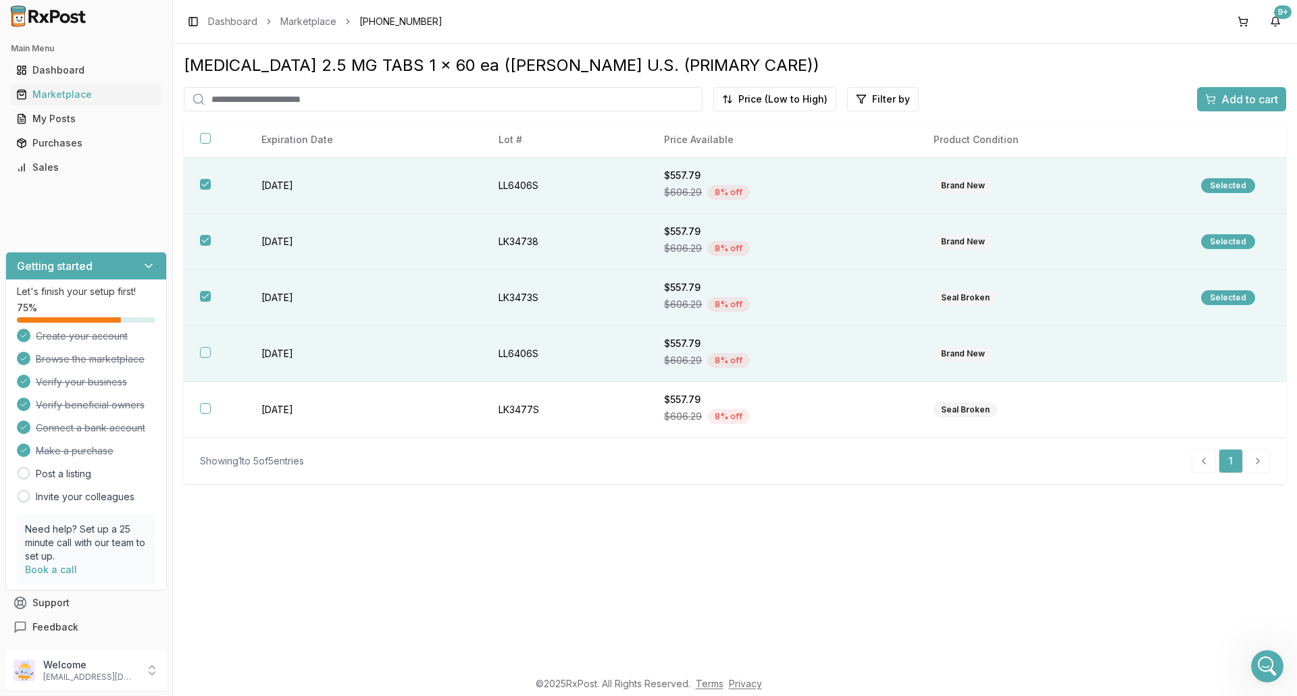
click at [207, 351] on button "button" at bounding box center [205, 352] width 11 height 11
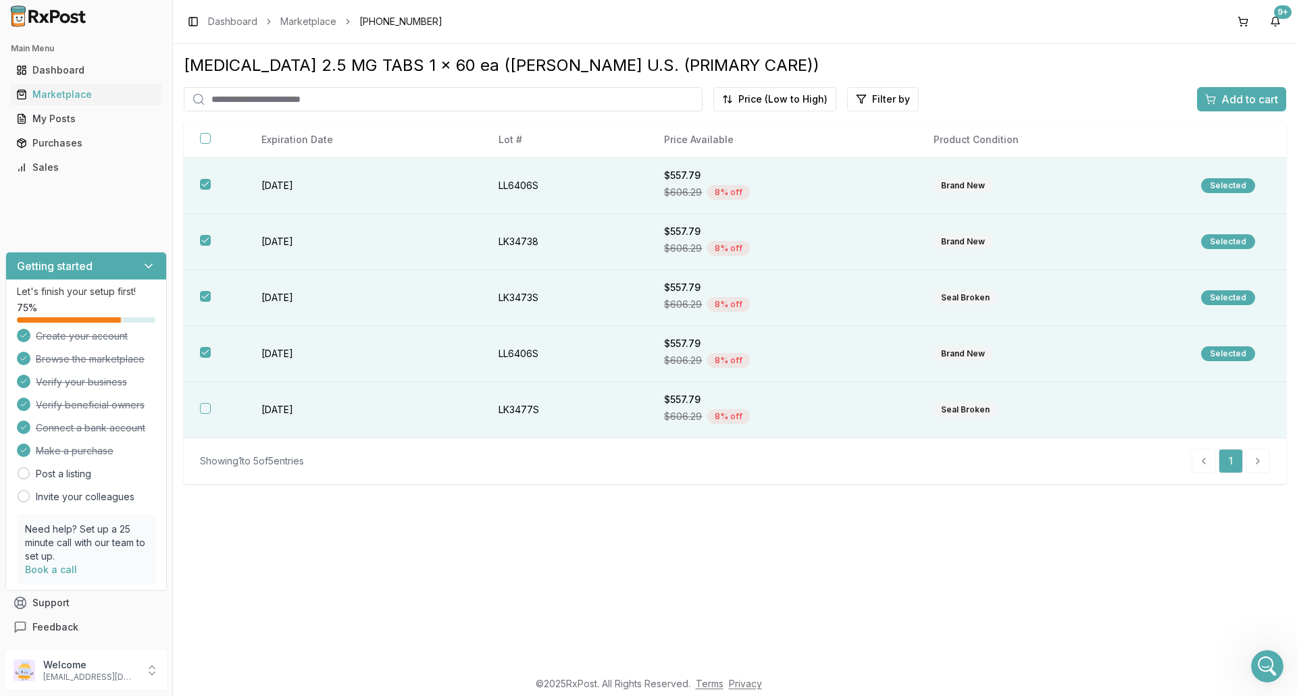
click at [204, 407] on button "button" at bounding box center [205, 408] width 11 height 11
click at [1233, 95] on span "Add to cart" at bounding box center [1249, 99] width 57 height 16
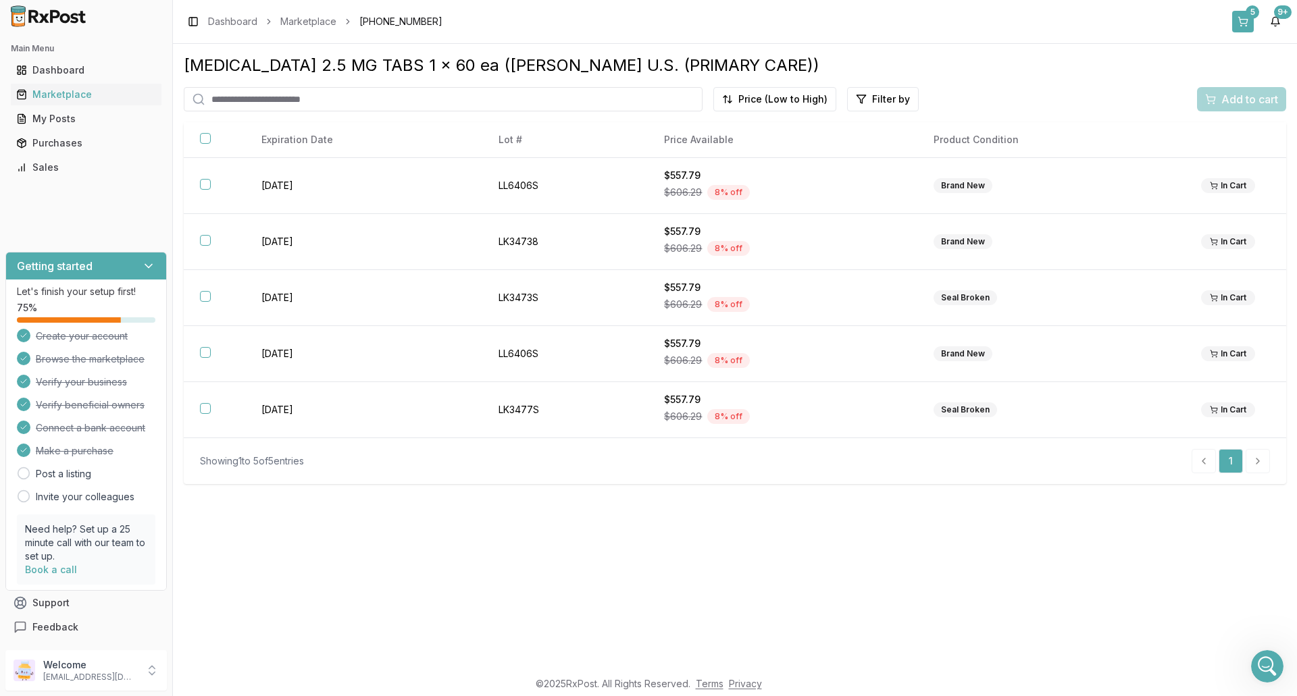
click at [1240, 29] on button "5" at bounding box center [1243, 22] width 22 height 22
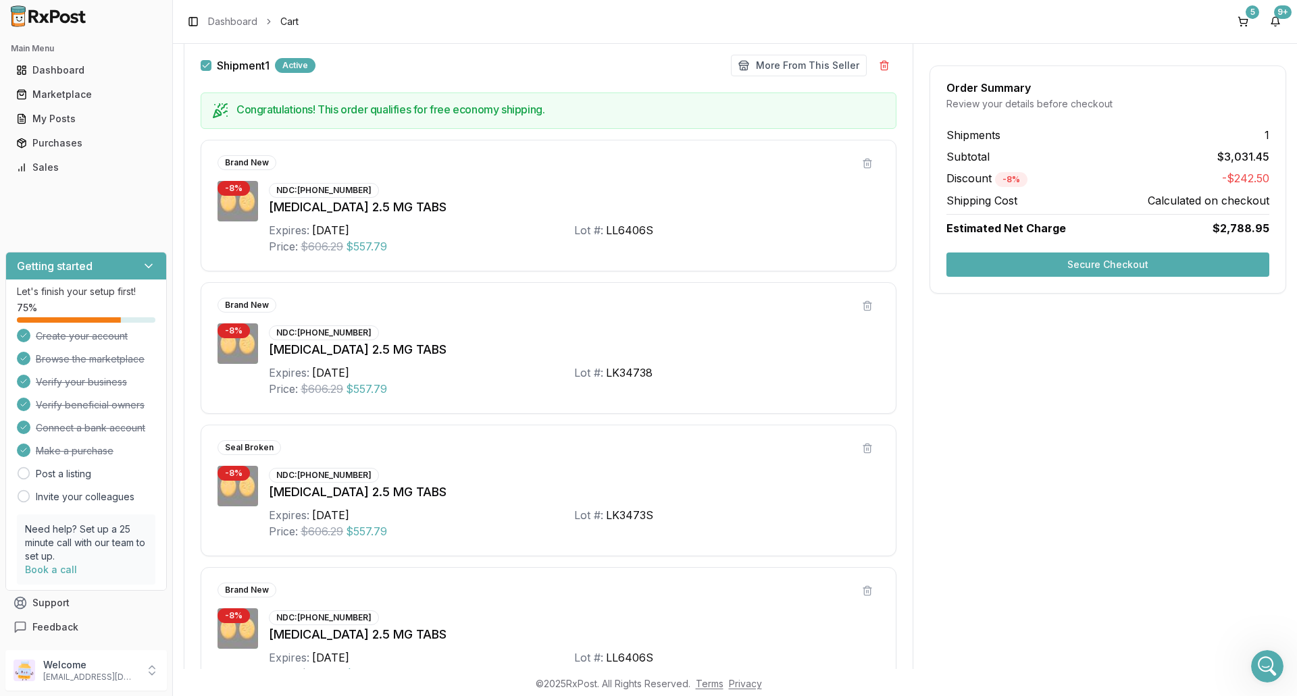
scroll to position [206, 0]
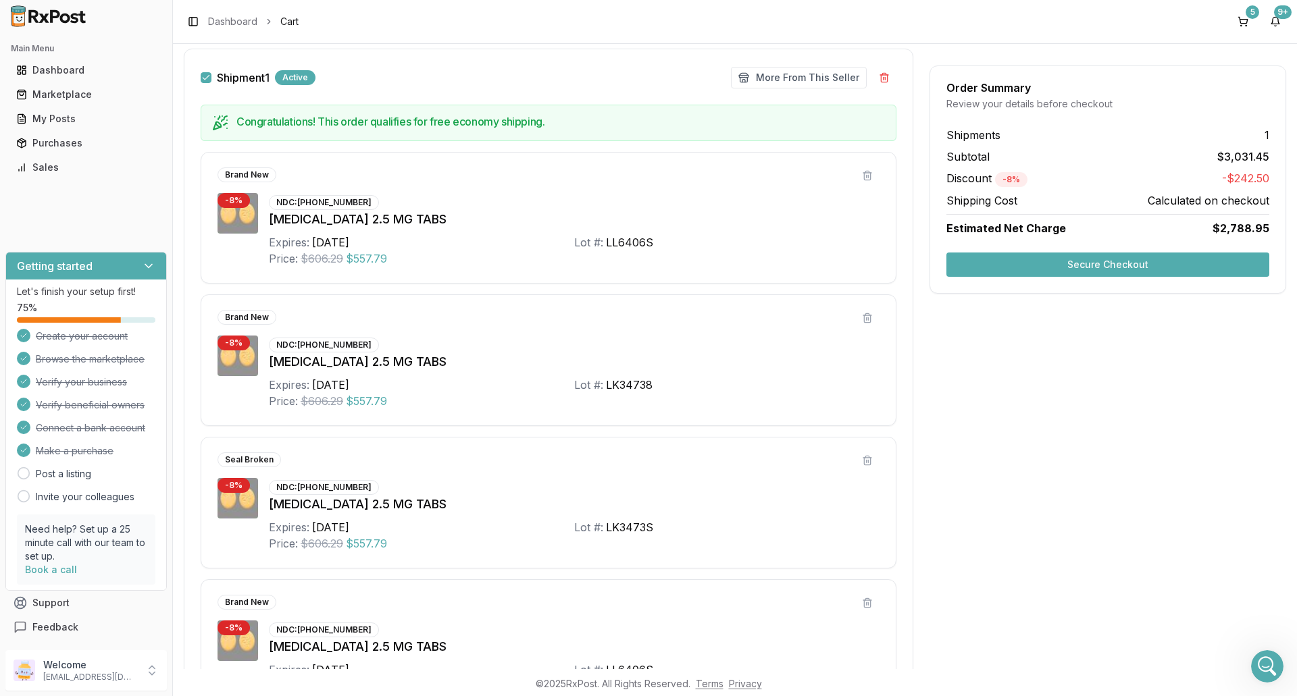
click at [1119, 260] on button "Secure Checkout" at bounding box center [1107, 265] width 323 height 24
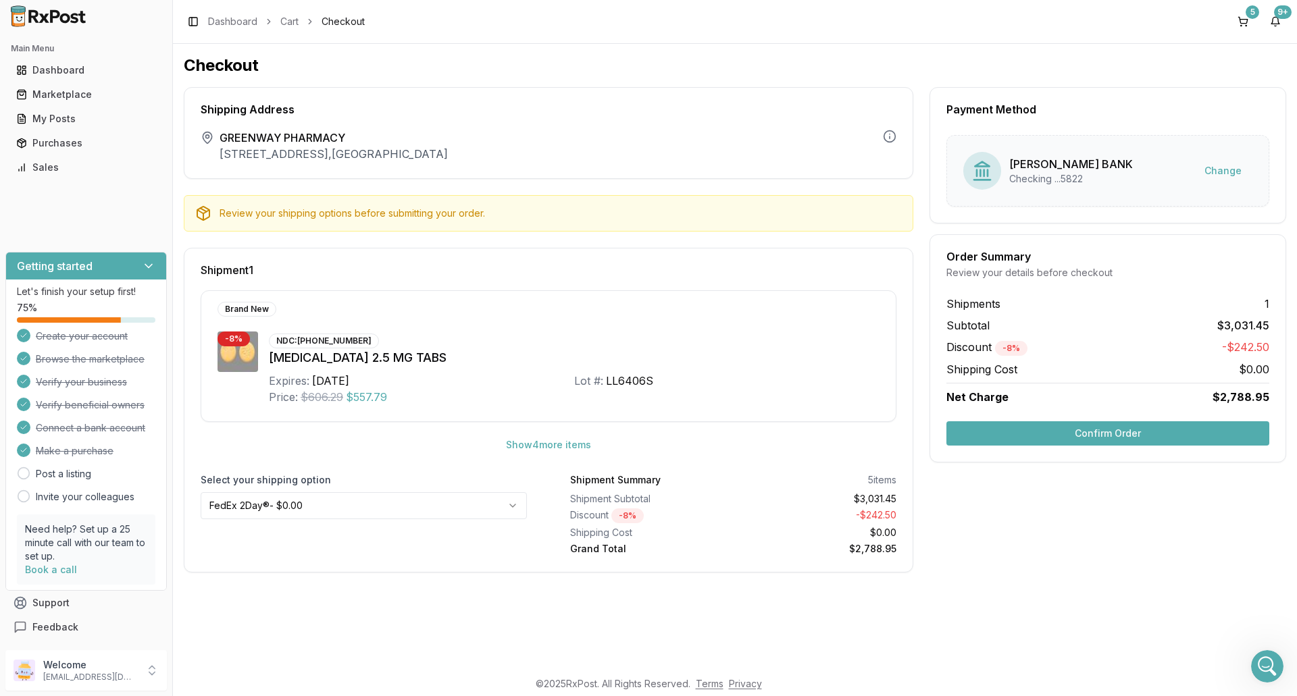
drag, startPoint x: 1083, startPoint y: 437, endPoint x: 1059, endPoint y: 434, distance: 23.8
click at [1083, 434] on button "Confirm Order" at bounding box center [1107, 434] width 323 height 24
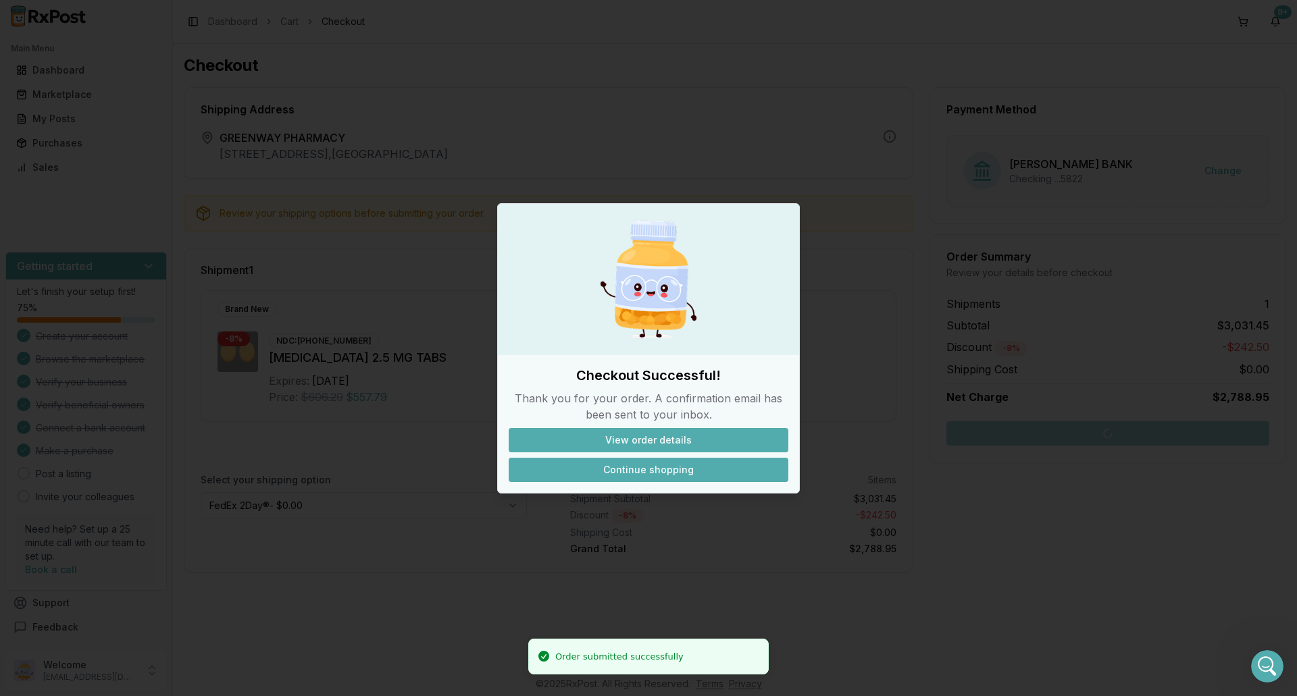
click at [659, 469] on button "Continue shopping" at bounding box center [649, 470] width 280 height 24
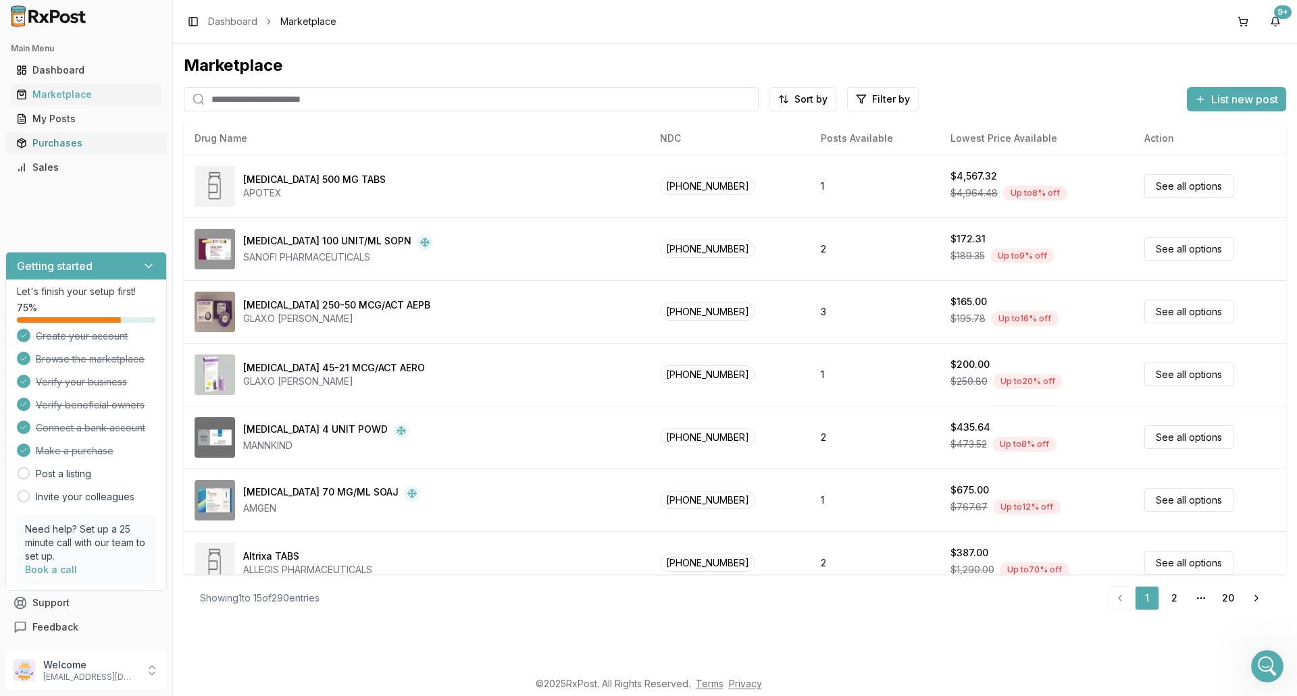
click at [70, 145] on div "Purchases" at bounding box center [86, 143] width 140 height 14
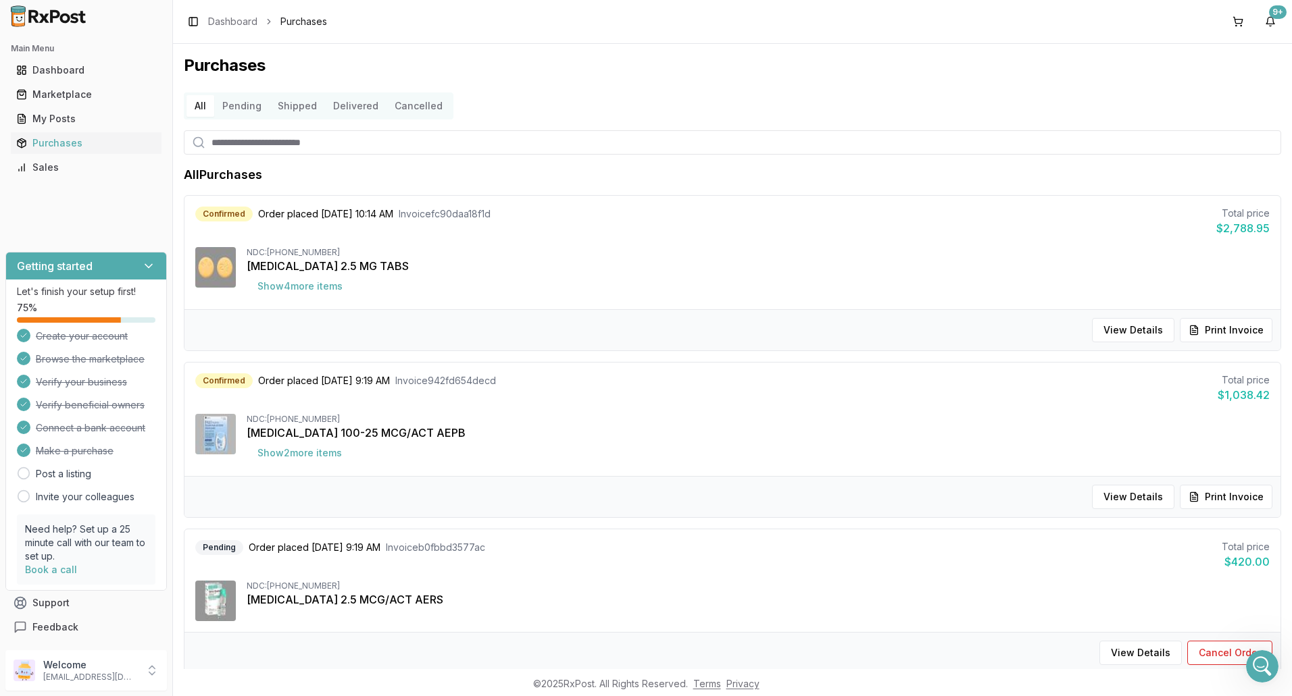
scroll to position [203, 0]
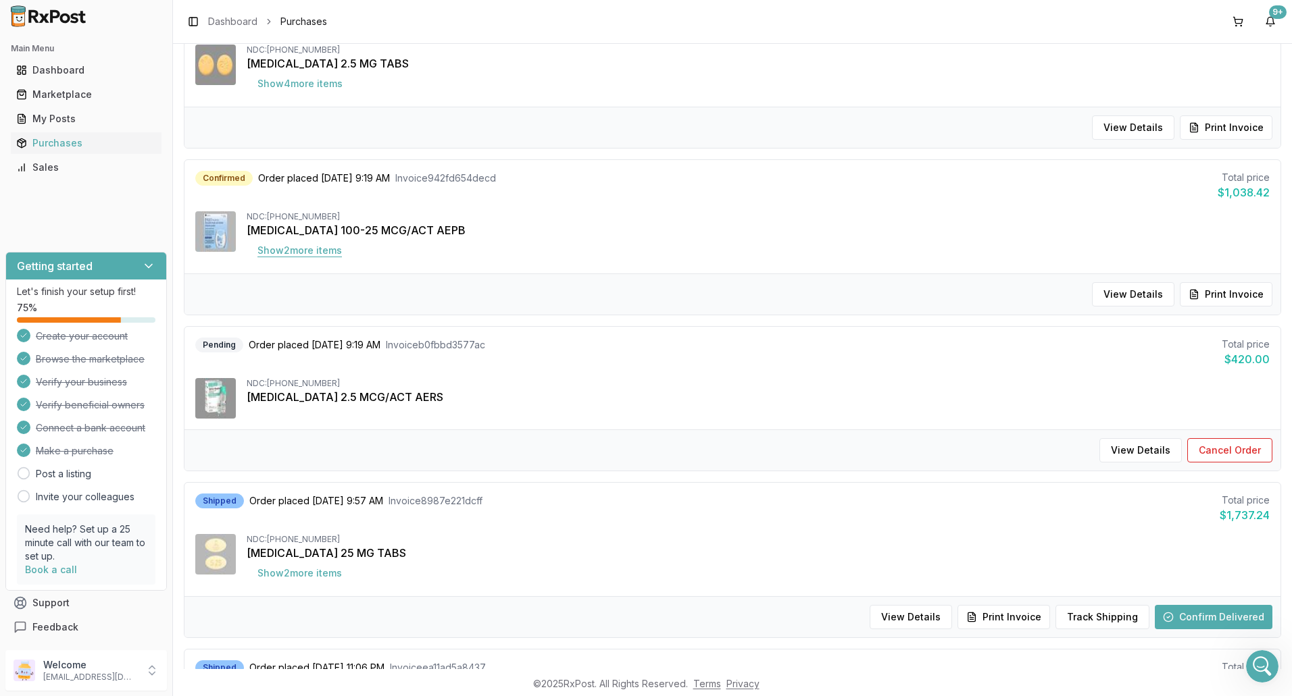
click at [321, 251] on button "Show 2 more item s" at bounding box center [300, 250] width 106 height 24
click at [87, 146] on div "Purchases" at bounding box center [86, 143] width 140 height 14
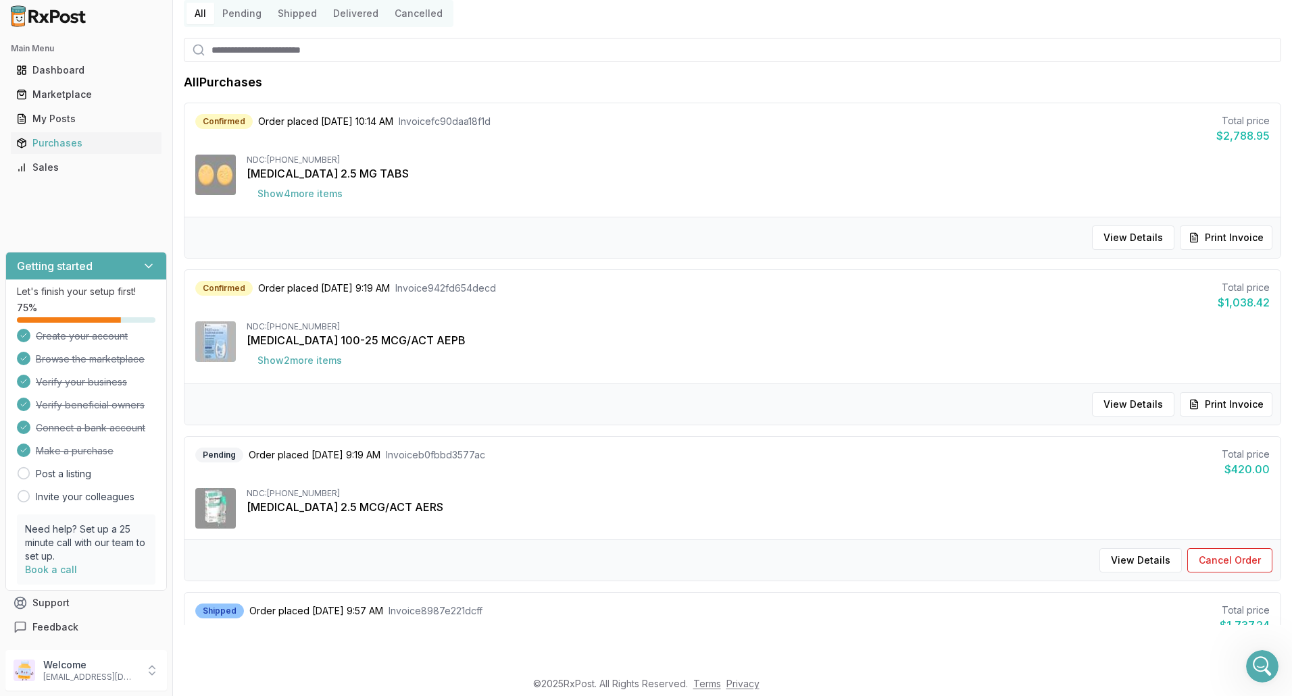
scroll to position [0, 0]
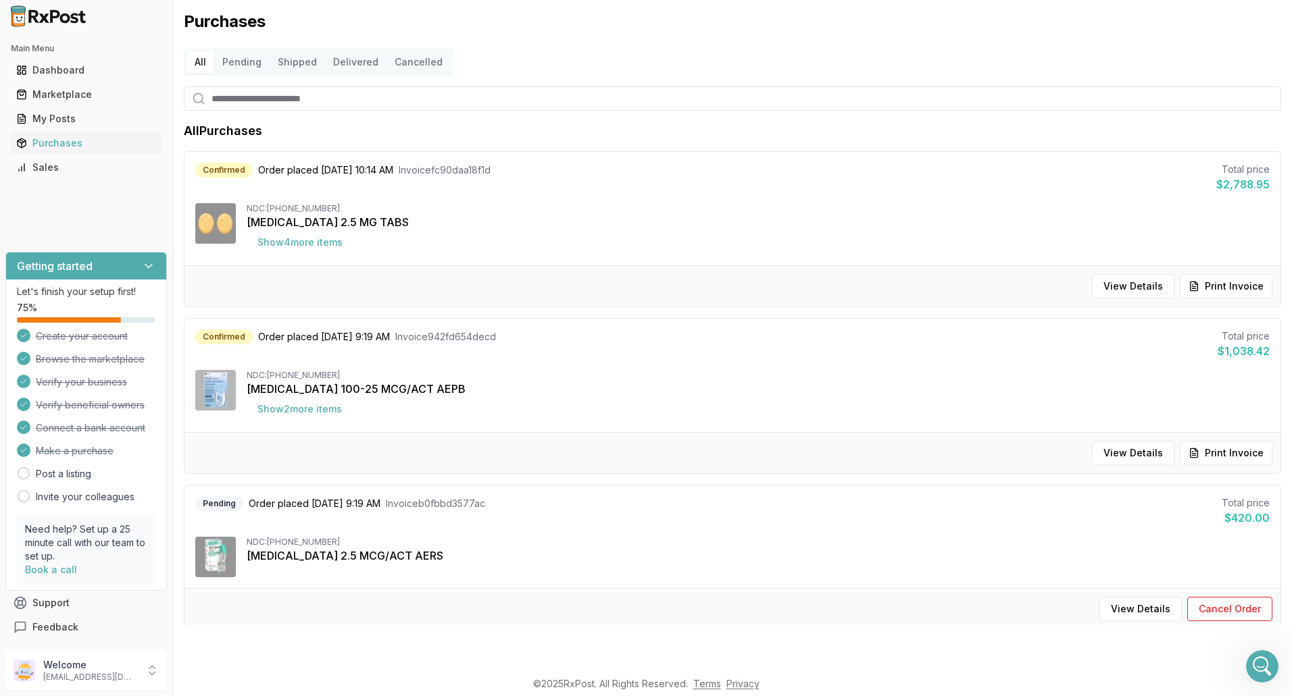
click at [295, 95] on input "search" at bounding box center [732, 98] width 1097 height 24
type input "**"
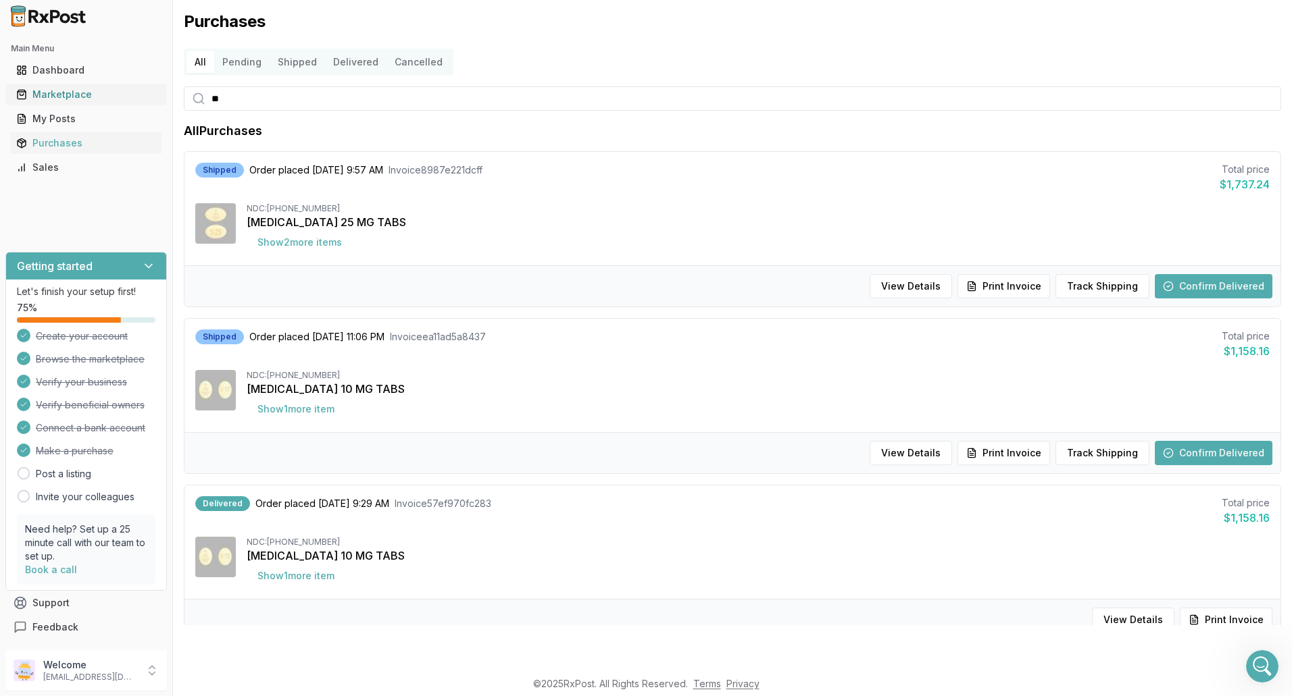
click at [109, 99] on div "Marketplace" at bounding box center [86, 95] width 140 height 14
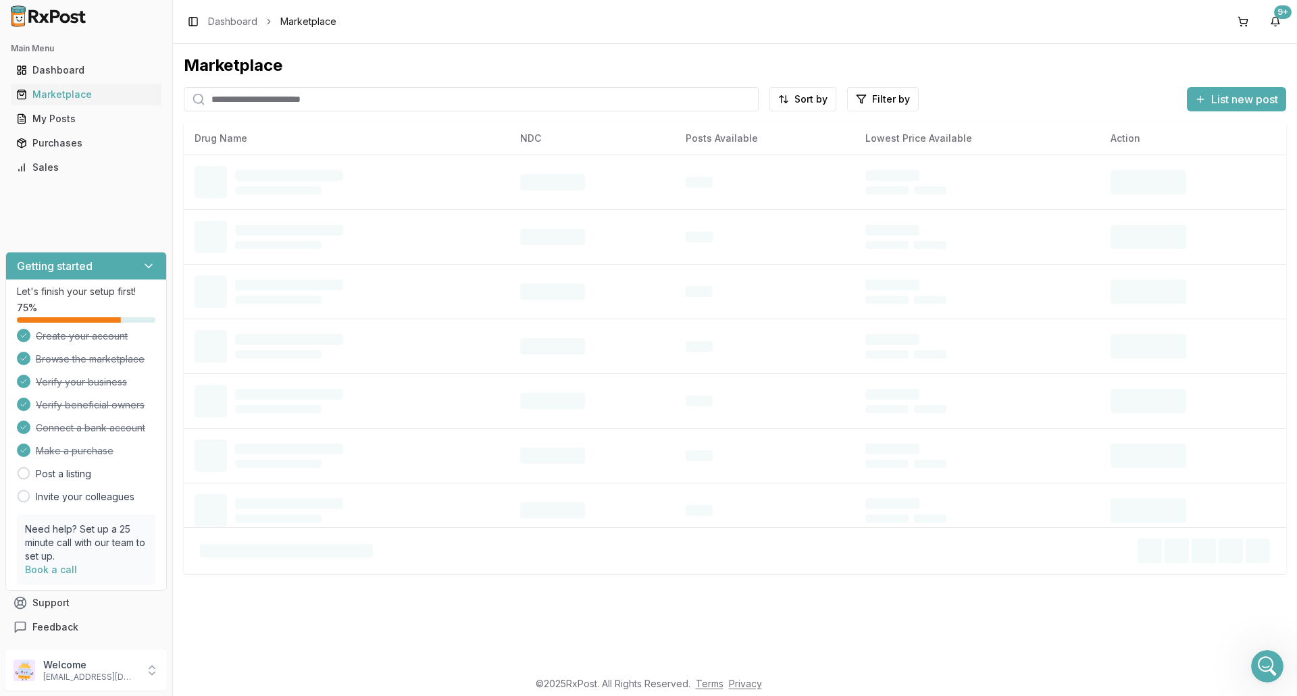
click at [255, 105] on input "search" at bounding box center [471, 99] width 575 height 24
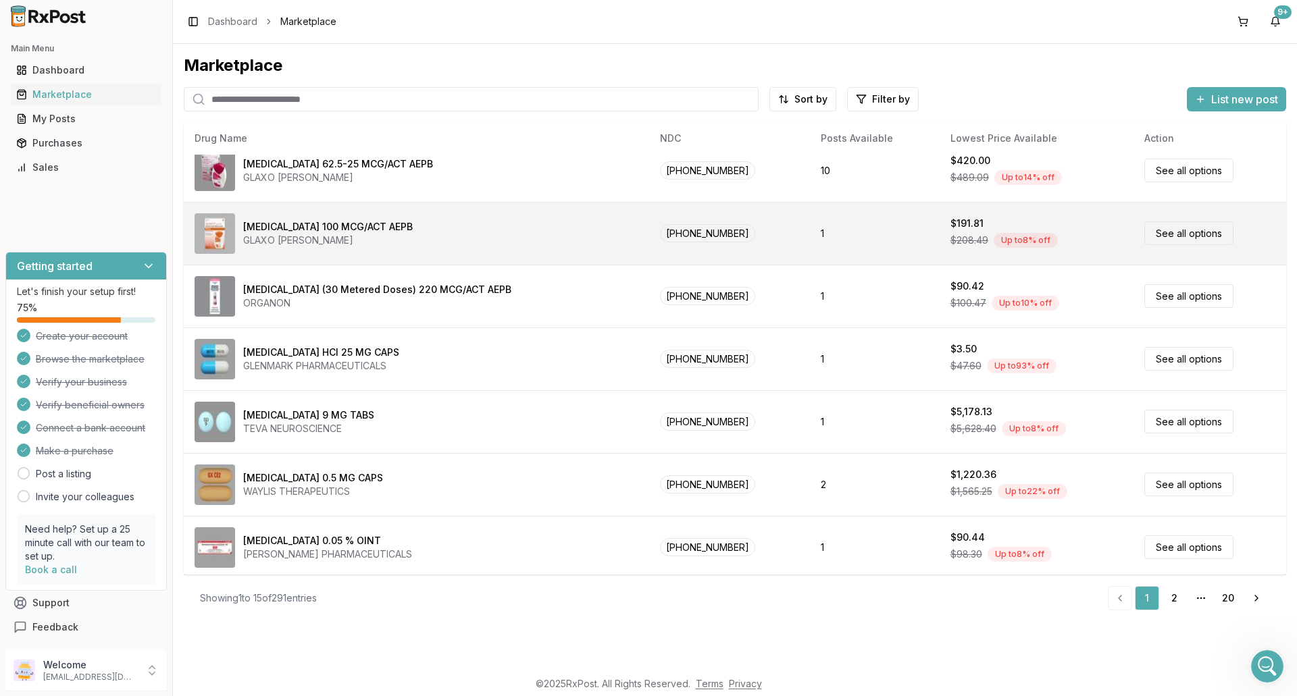
scroll to position [522, 0]
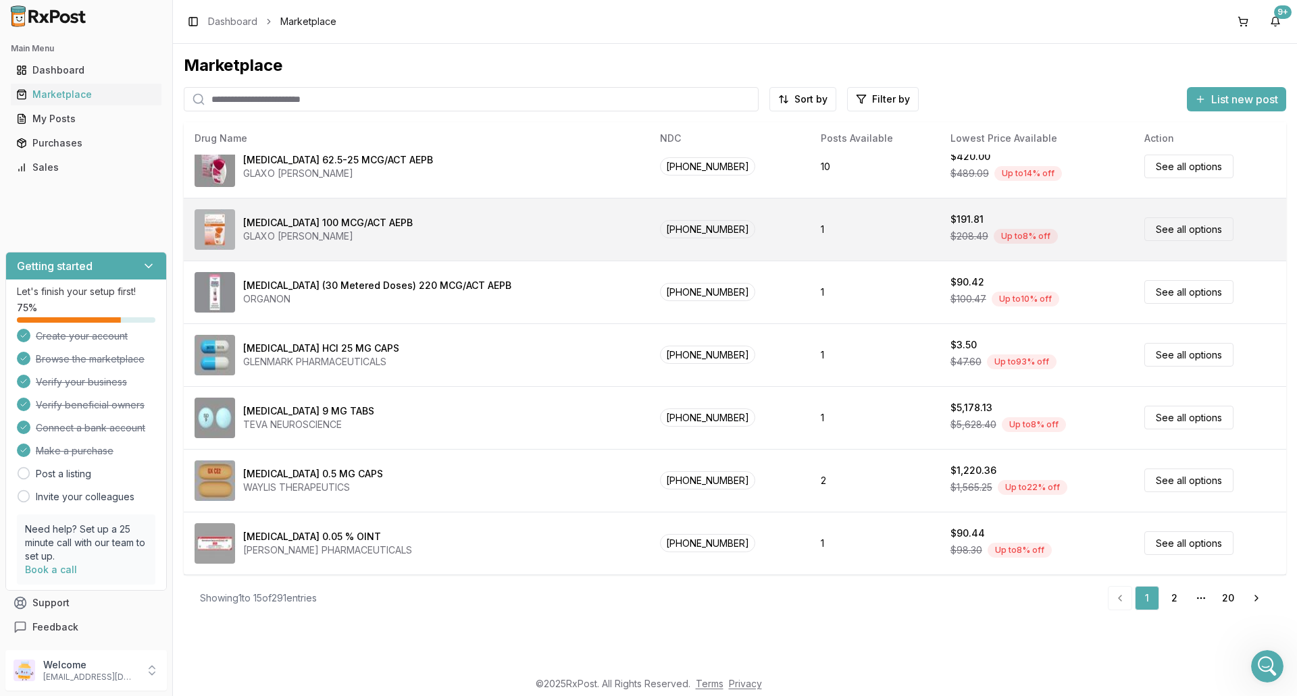
click at [324, 230] on div "GLAXO [PERSON_NAME]" at bounding box center [328, 237] width 170 height 14
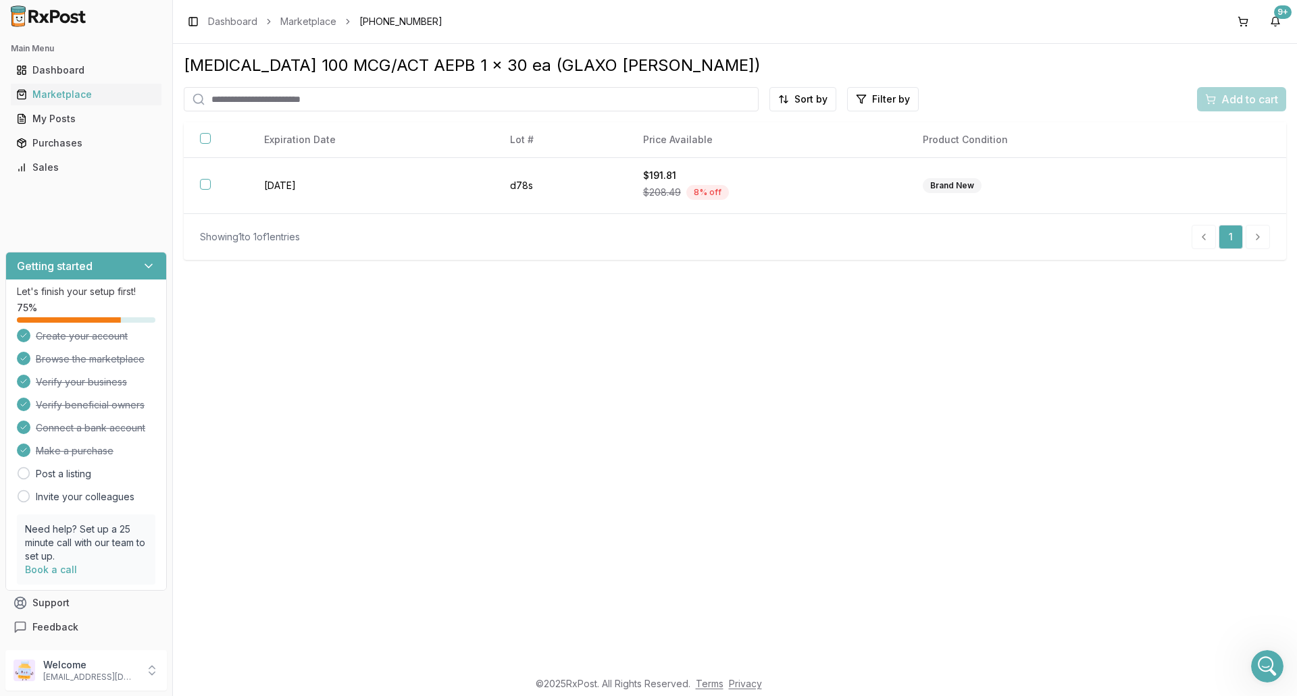
click at [227, 101] on input "search" at bounding box center [471, 99] width 575 height 24
type input "******"
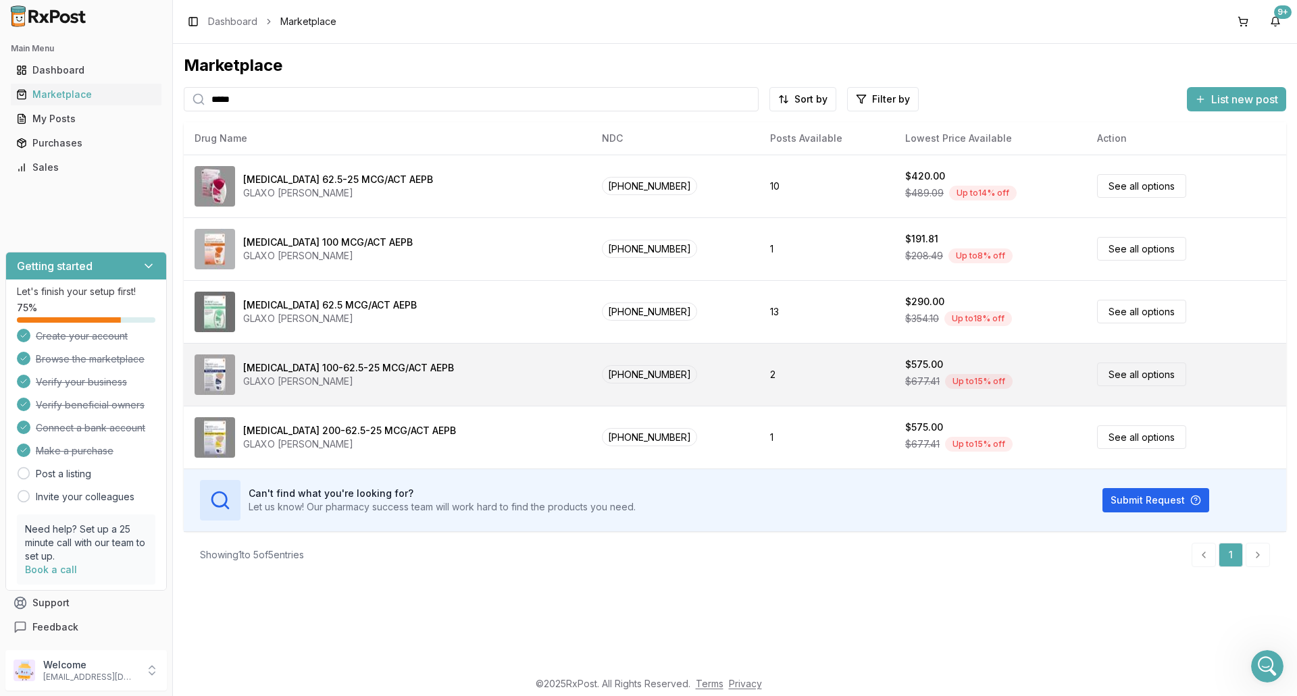
click at [1116, 376] on link "See all options" at bounding box center [1141, 375] width 89 height 24
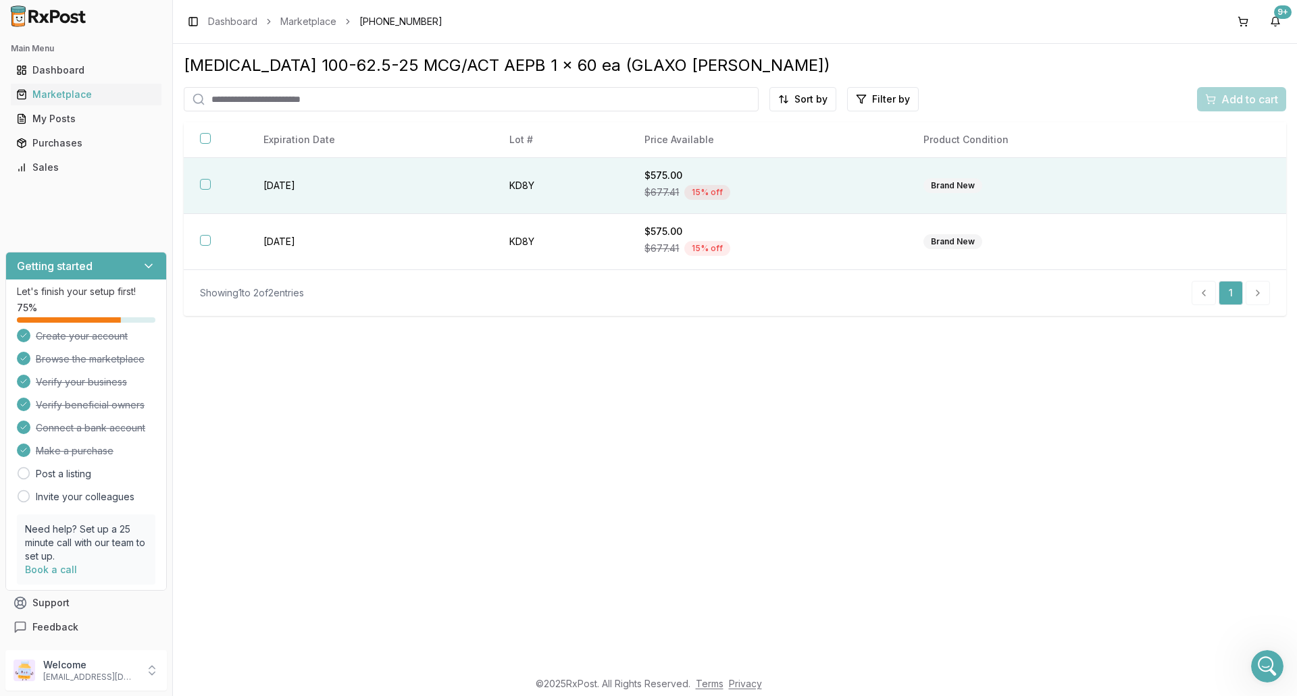
click at [208, 184] on button "button" at bounding box center [205, 184] width 11 height 11
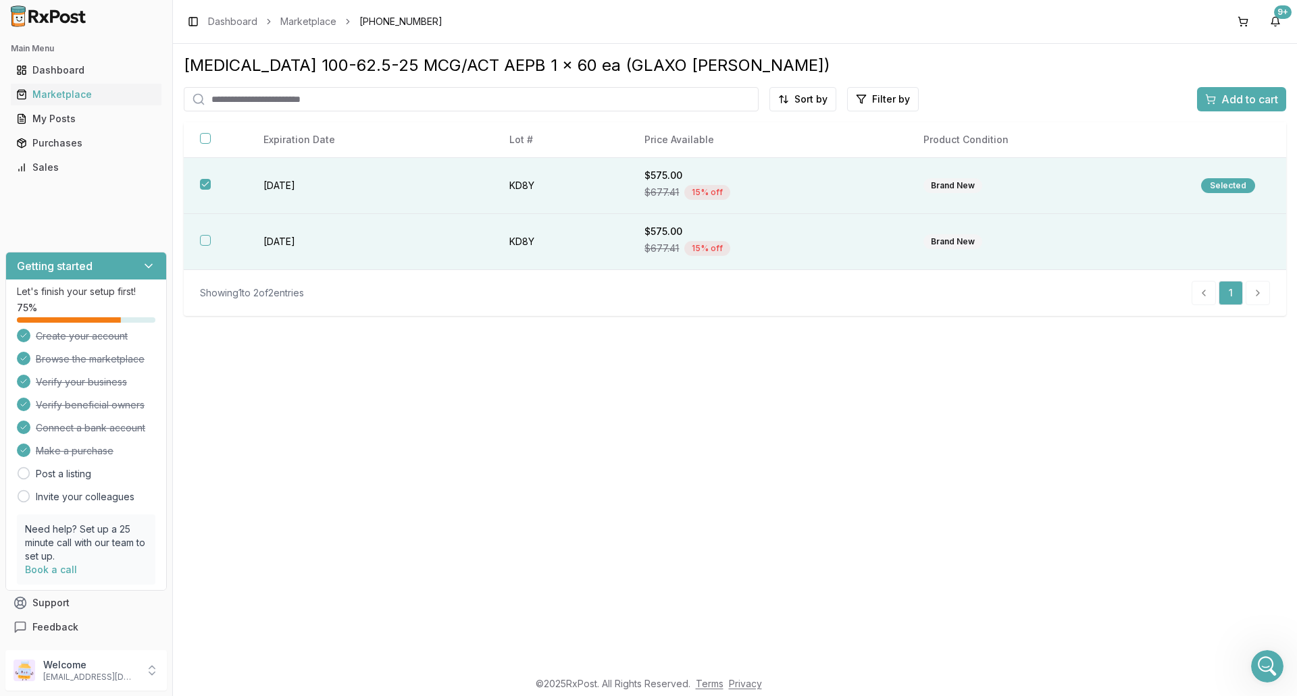
click at [207, 240] on button "button" at bounding box center [205, 240] width 11 height 11
click at [1259, 97] on span "Add to cart" at bounding box center [1249, 99] width 57 height 16
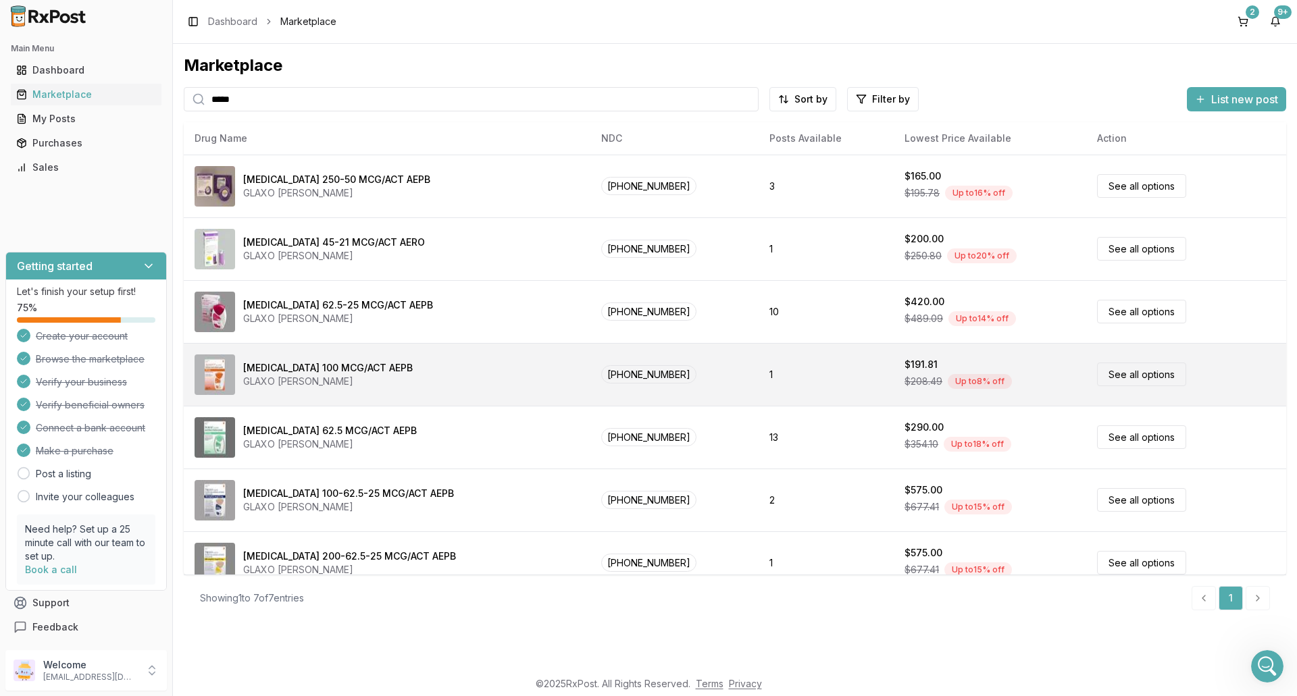
click at [1162, 375] on link "See all options" at bounding box center [1141, 375] width 89 height 24
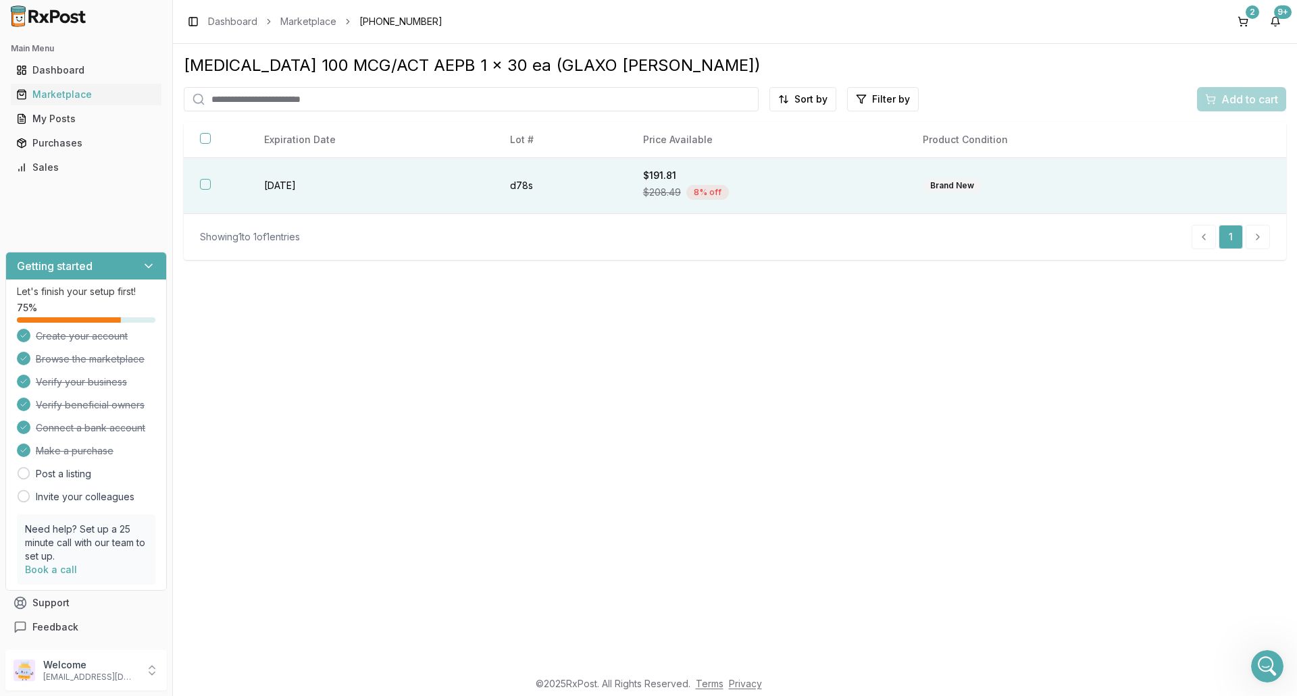
click at [206, 186] on button "button" at bounding box center [205, 184] width 11 height 11
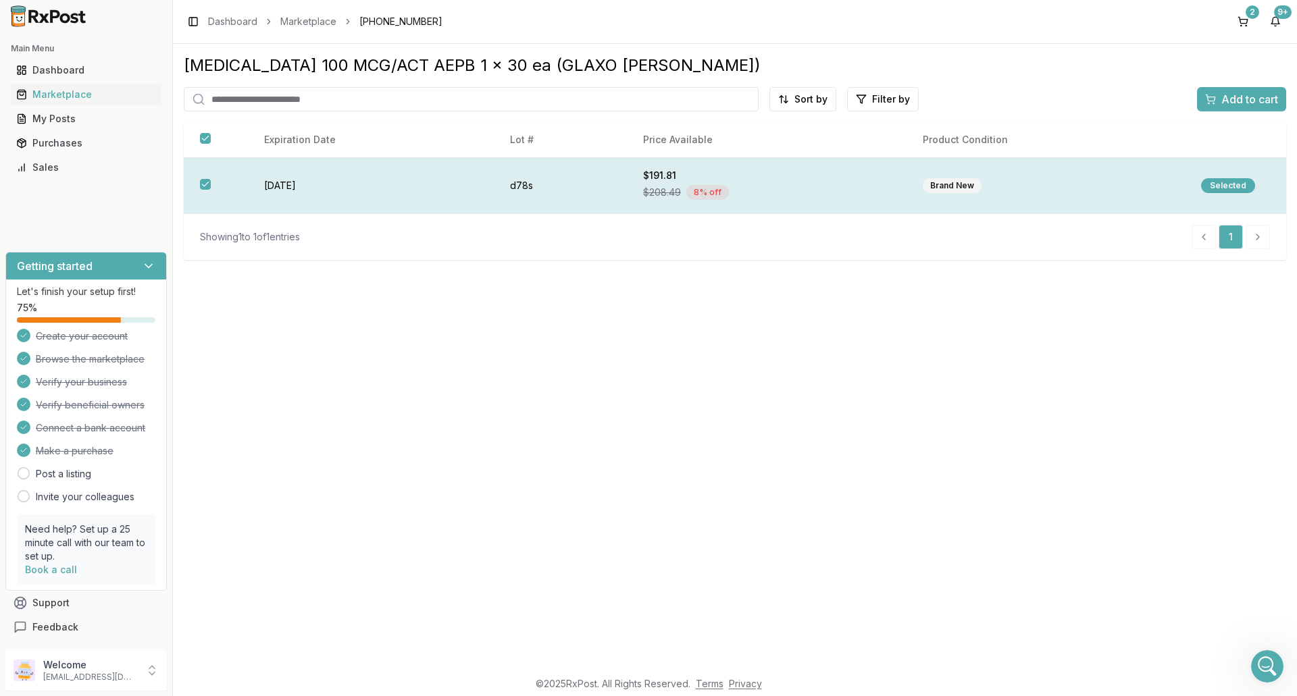
click at [1213, 184] on div "Selected" at bounding box center [1228, 185] width 54 height 15
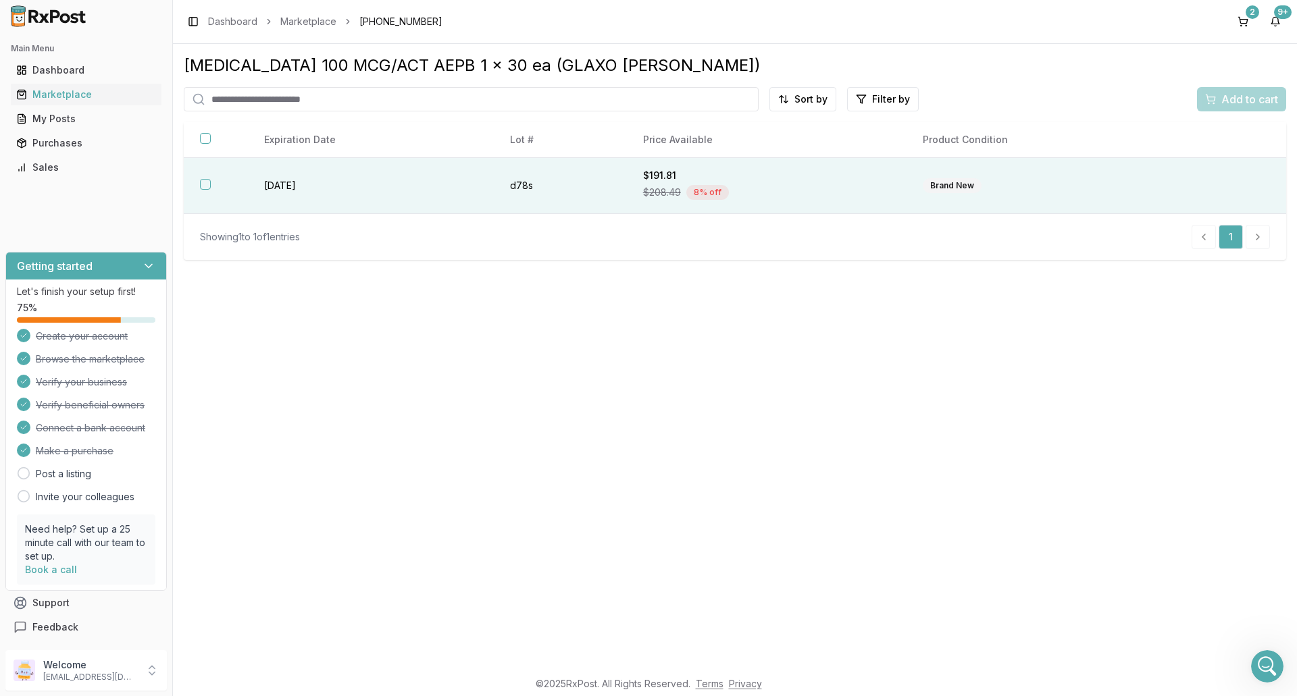
click at [203, 182] on button "button" at bounding box center [205, 184] width 11 height 11
click at [1258, 101] on span "Add to cart" at bounding box center [1249, 99] width 57 height 16
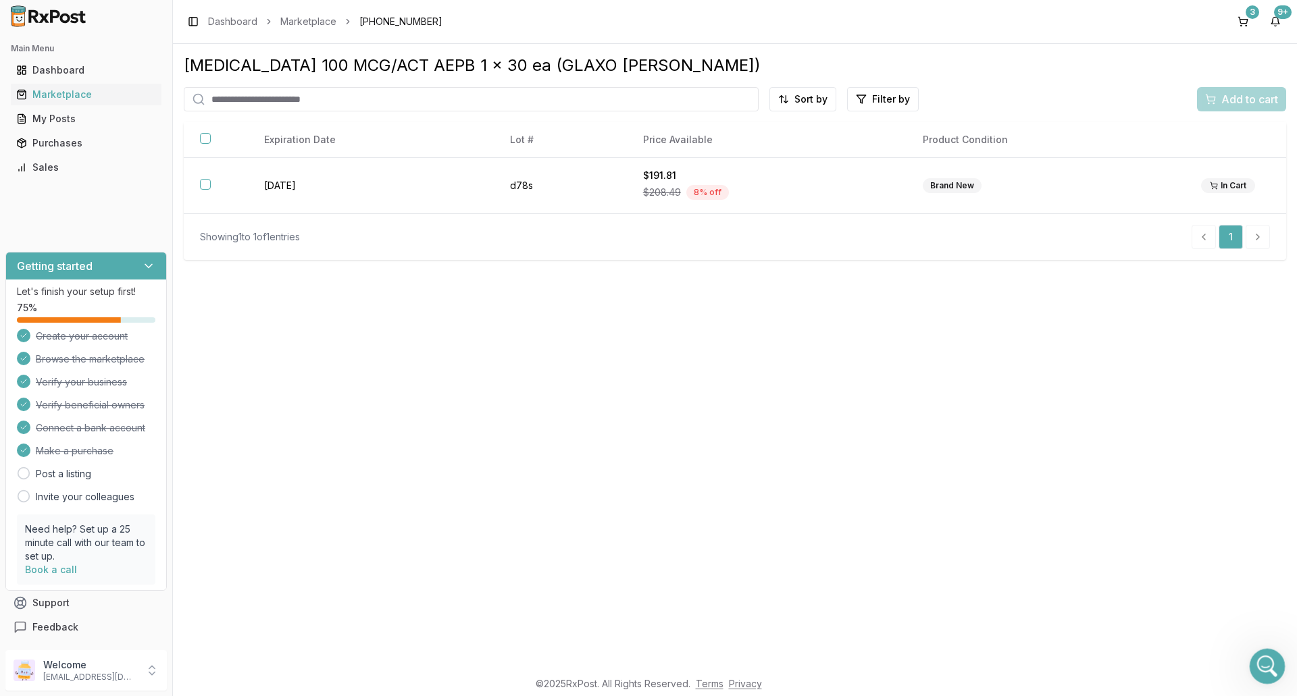
click at [1262, 665] on icon "Open Intercom Messenger" at bounding box center [1265, 665] width 22 height 22
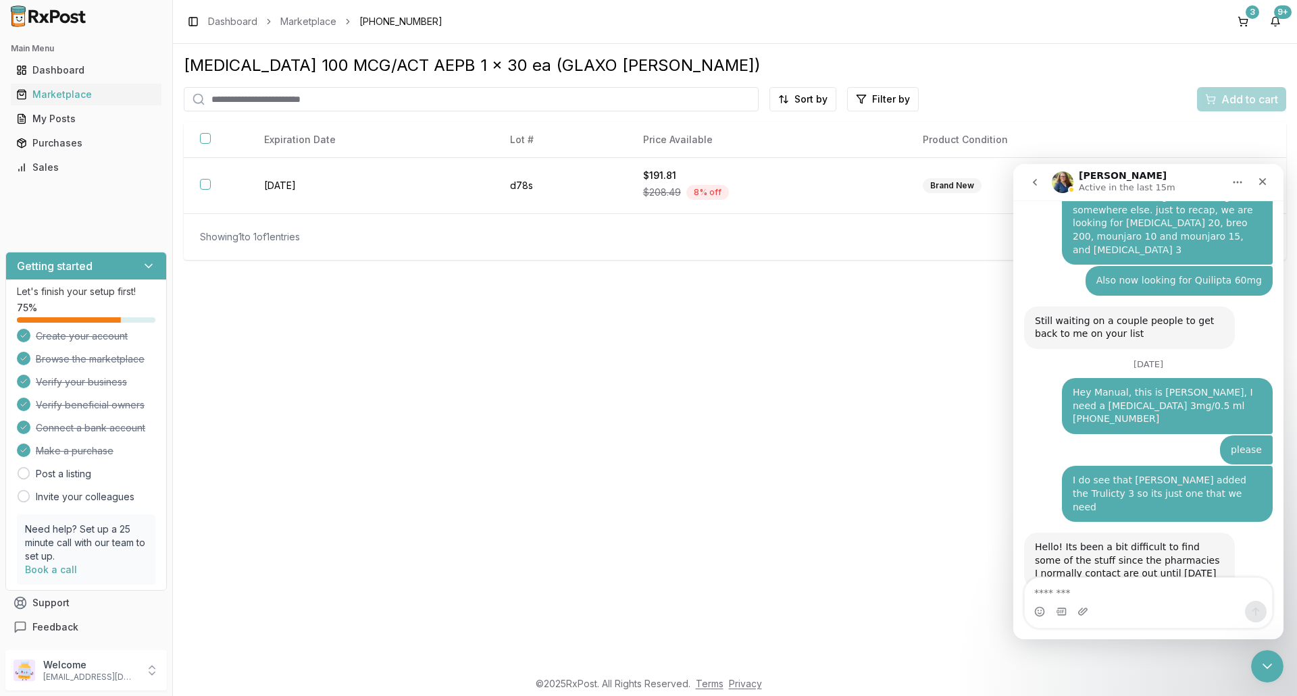
scroll to position [12241, 0]
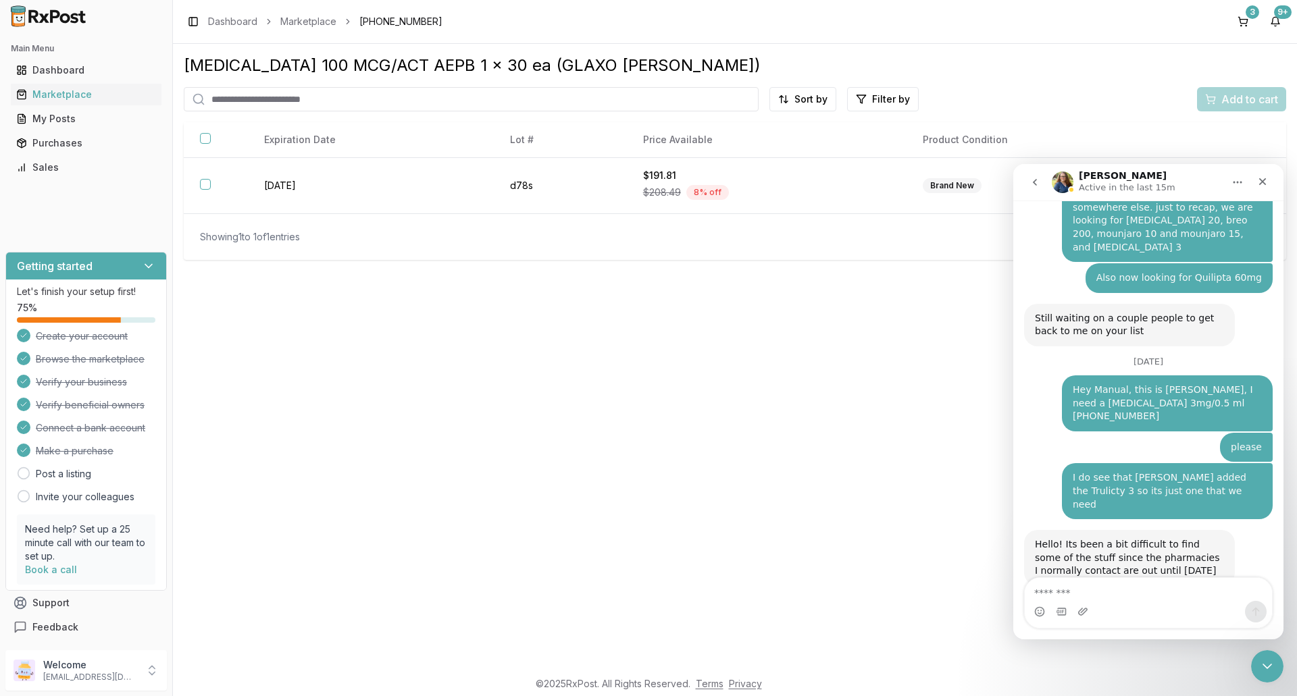
drag, startPoint x: 1212, startPoint y: 563, endPoint x: 1202, endPoint y: 568, distance: 10.6
